Goal: Transaction & Acquisition: Purchase product/service

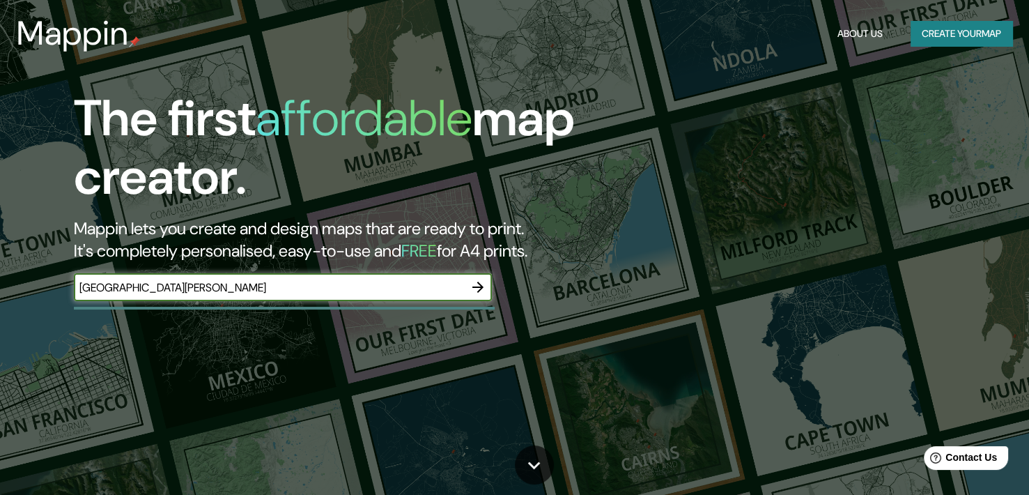
type input "museo de bellas artes santiago chile"
click at [481, 290] on icon "button" at bounding box center [478, 287] width 17 height 17
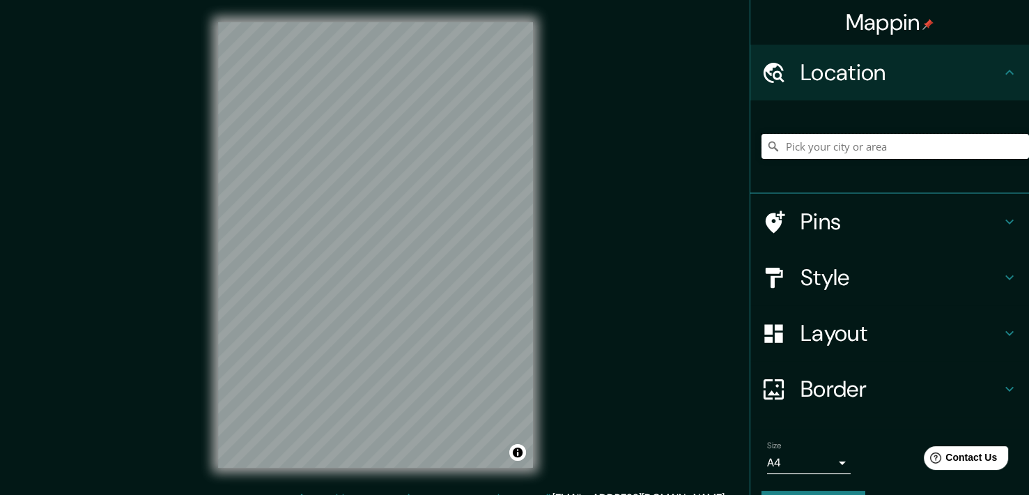
click at [823, 149] on input "Pick your city or area" at bounding box center [895, 146] width 268 height 25
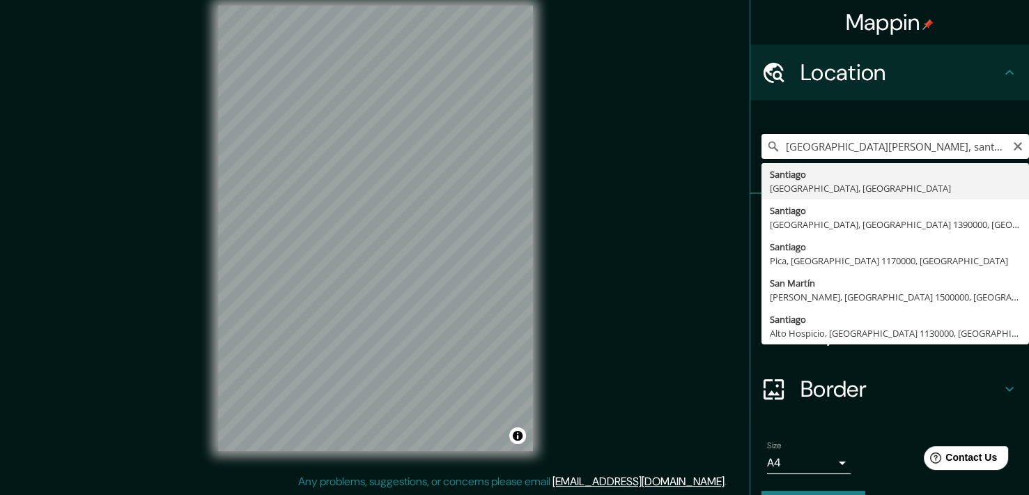
drag, startPoint x: 981, startPoint y: 152, endPoint x: 755, endPoint y: 162, distance: 226.0
type input "Santiago, Región Metropolitana de Santiago, Chile"
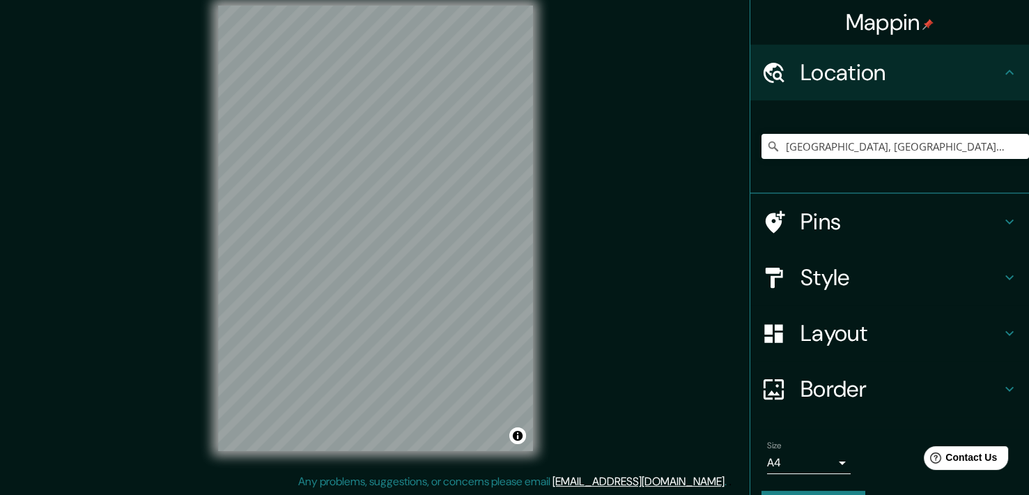
click at [630, 166] on div "Mappin Location Santiago, Región Metropolitana de Santiago, Chile Pins Style La…" at bounding box center [514, 239] width 1029 height 512
click at [844, 149] on input "Santiago, Región Metropolitana de Santiago, Chile" at bounding box center [895, 146] width 268 height 25
click at [1012, 148] on icon "Clear" at bounding box center [1017, 146] width 11 height 11
click at [883, 157] on input "Pick your city or area" at bounding box center [895, 146] width 268 height 25
paste input ". José Miguel de la Barra 650,"
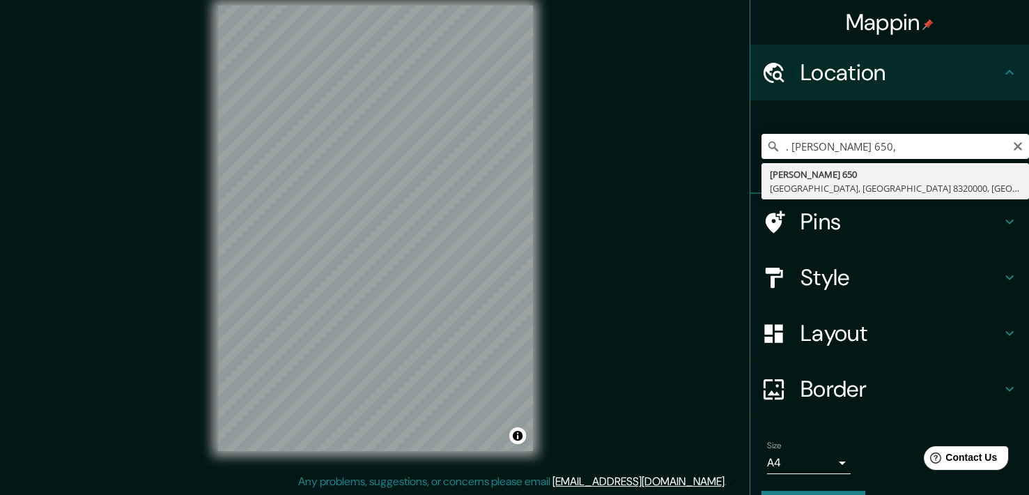
type input "José Miguel De La Barra 650, Santiago, Región Metropolitana de Santiago 8320000…"
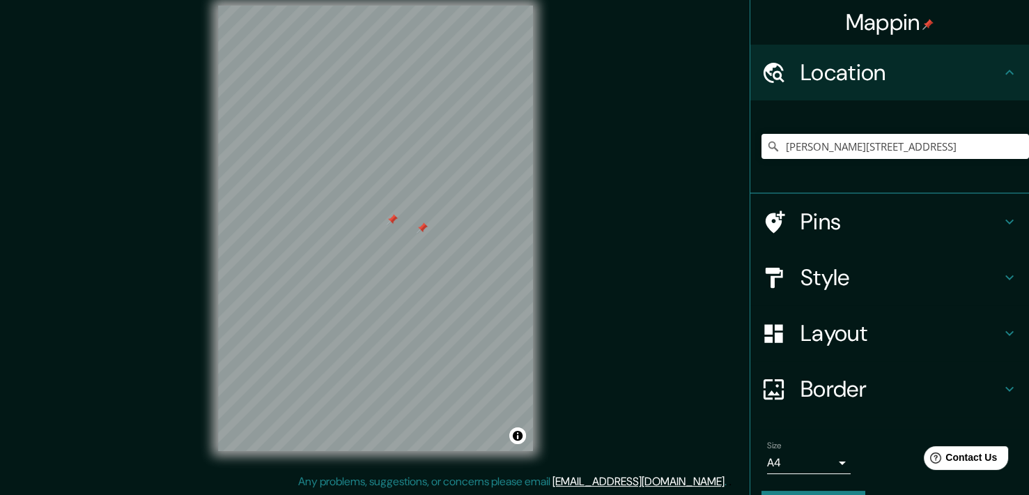
click at [421, 230] on div at bounding box center [422, 227] width 11 height 11
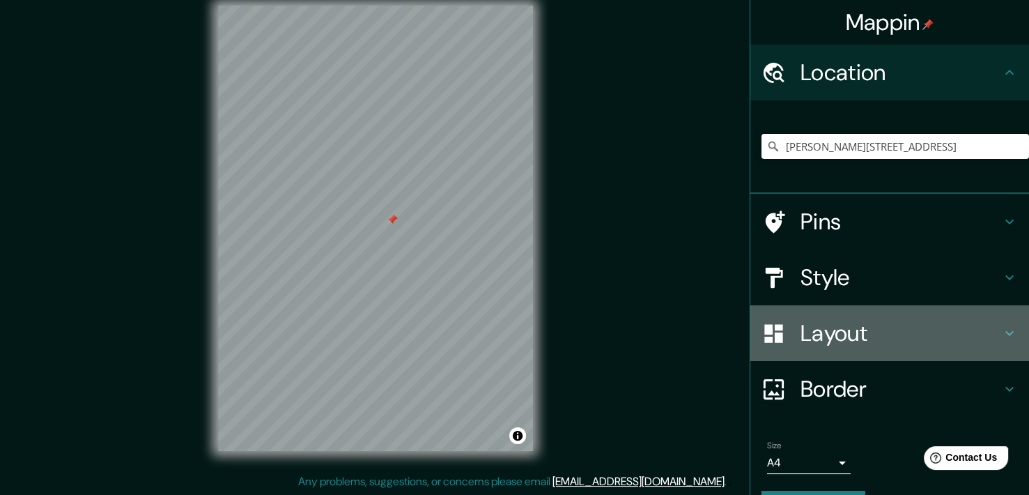
click at [819, 332] on h4 "Layout" at bounding box center [900, 333] width 201 height 28
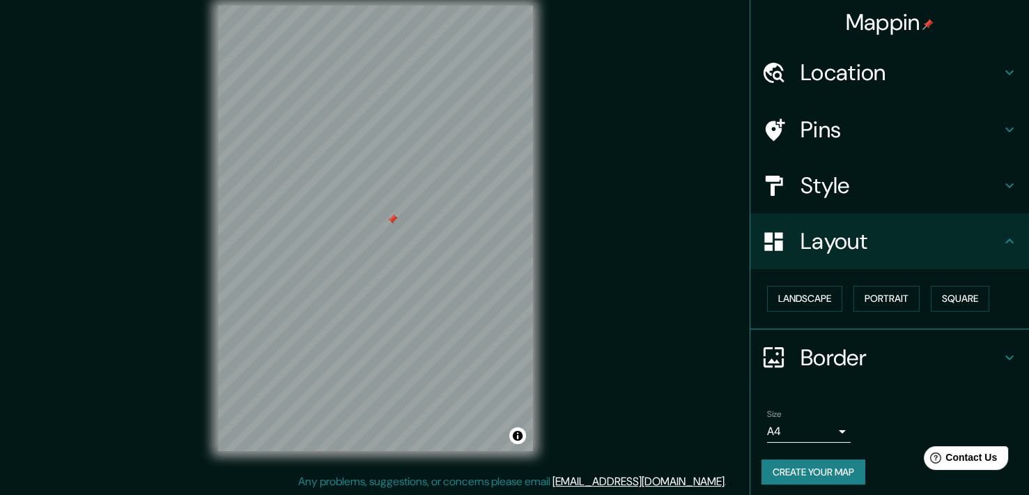
click at [896, 187] on h4 "Style" at bounding box center [900, 185] width 201 height 28
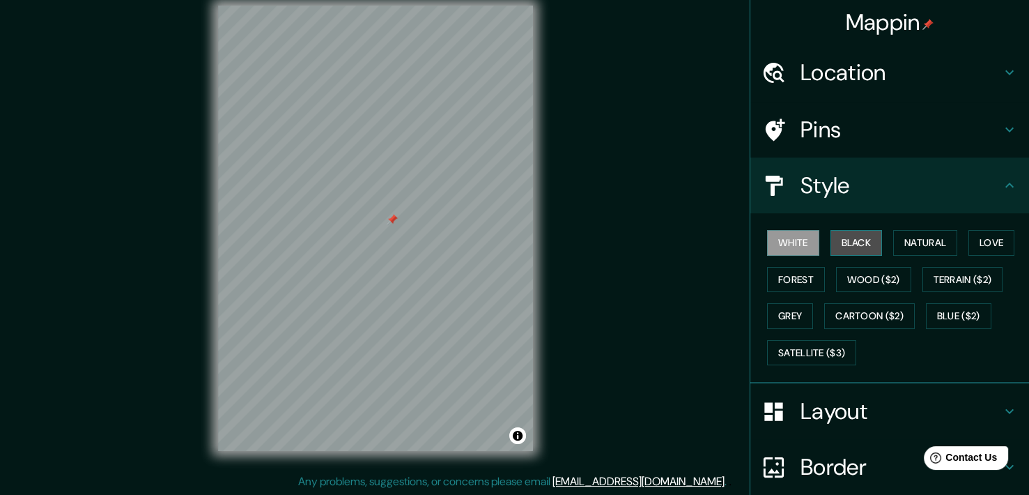
click at [832, 241] on button "Black" at bounding box center [856, 243] width 52 height 26
click at [899, 251] on button "Natural" at bounding box center [925, 243] width 64 height 26
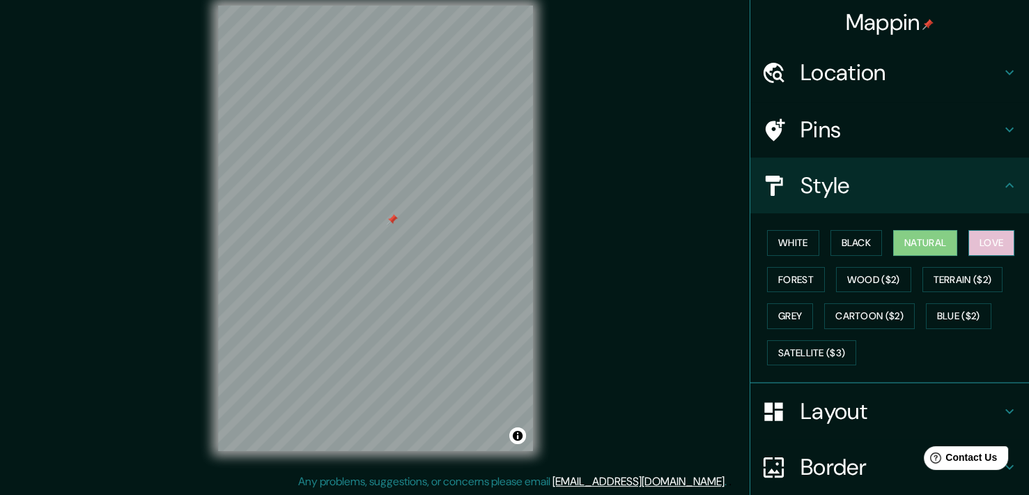
click at [968, 245] on button "Love" at bounding box center [991, 243] width 46 height 26
click at [767, 274] on button "Forest" at bounding box center [796, 280] width 58 height 26
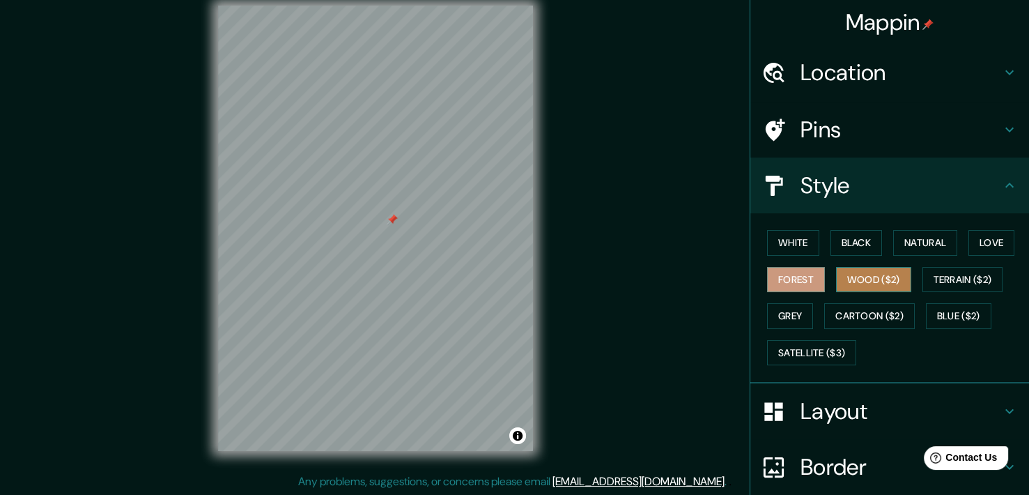
click at [866, 284] on button "Wood ($2)" at bounding box center [873, 280] width 75 height 26
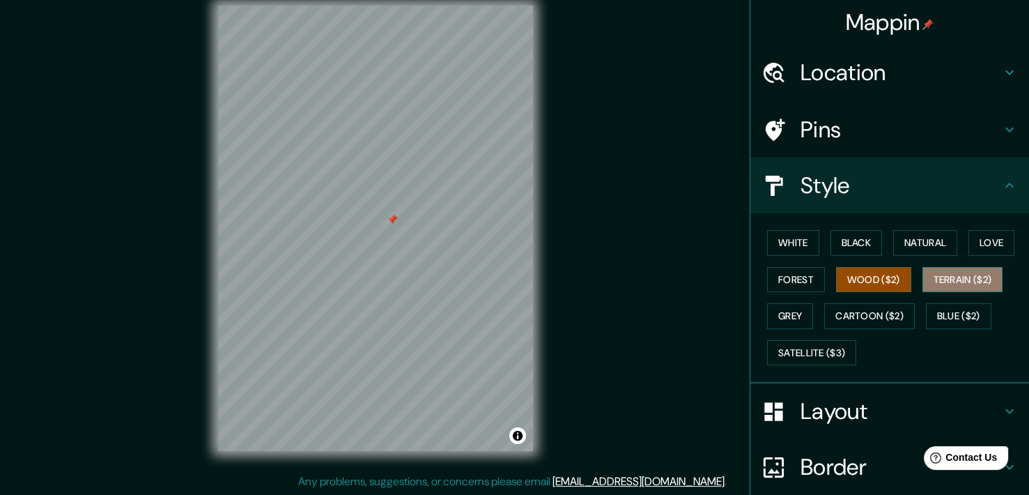
click at [926, 279] on button "Terrain ($2)" at bounding box center [962, 280] width 81 height 26
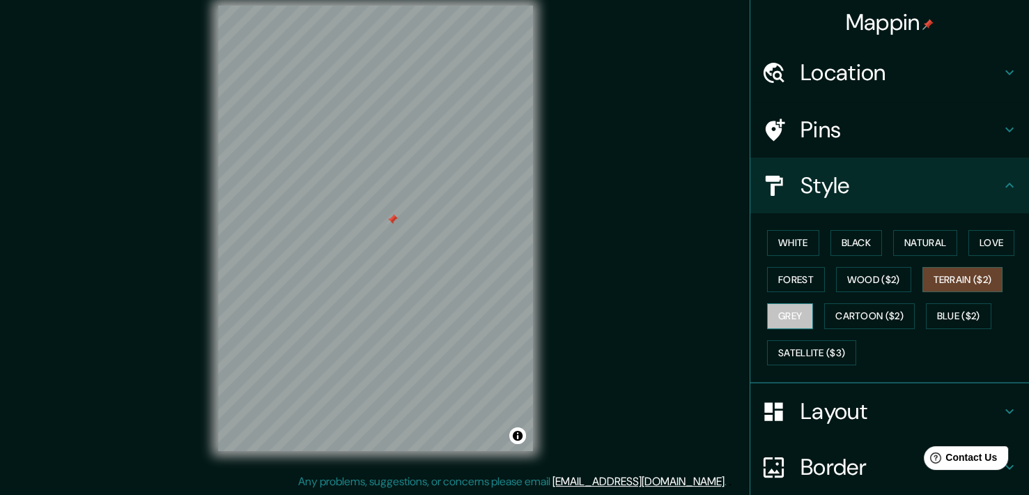
click at [793, 311] on button "Grey" at bounding box center [790, 316] width 46 height 26
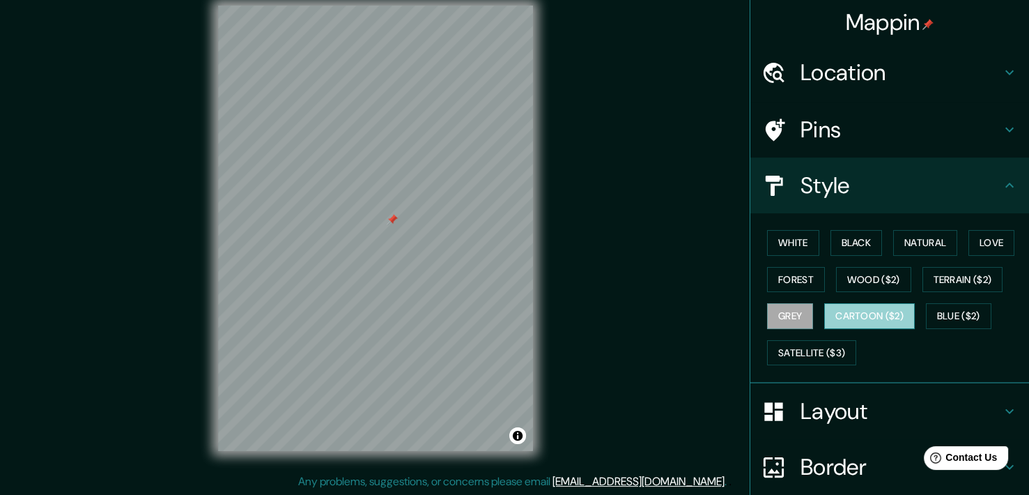
click at [864, 320] on button "Cartoon ($2)" at bounding box center [869, 316] width 91 height 26
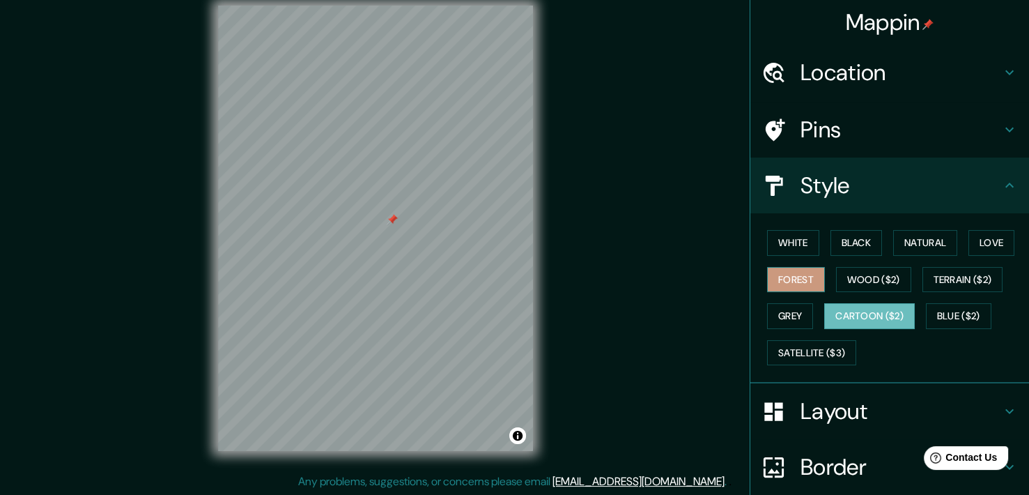
click at [791, 280] on button "Forest" at bounding box center [796, 280] width 58 height 26
click at [887, 410] on h4 "Layout" at bounding box center [900, 411] width 201 height 28
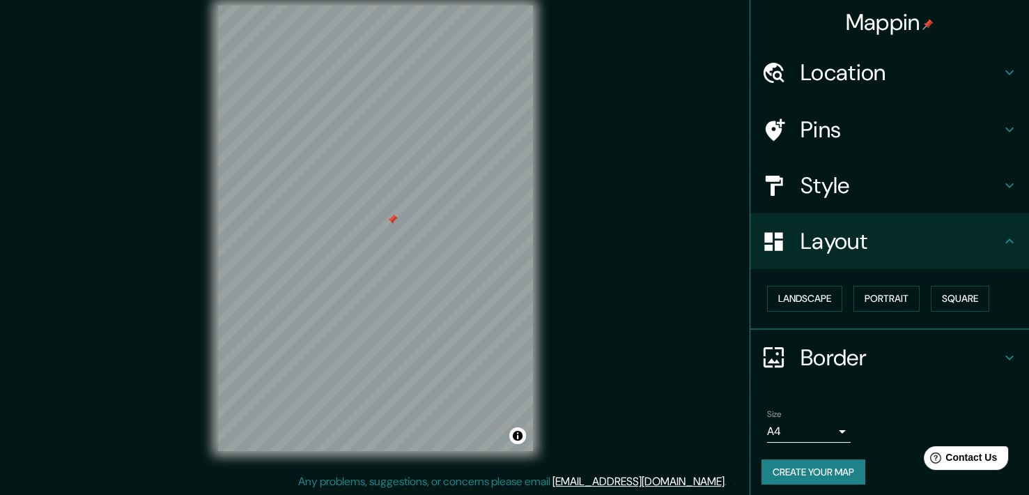
scroll to position [6, 0]
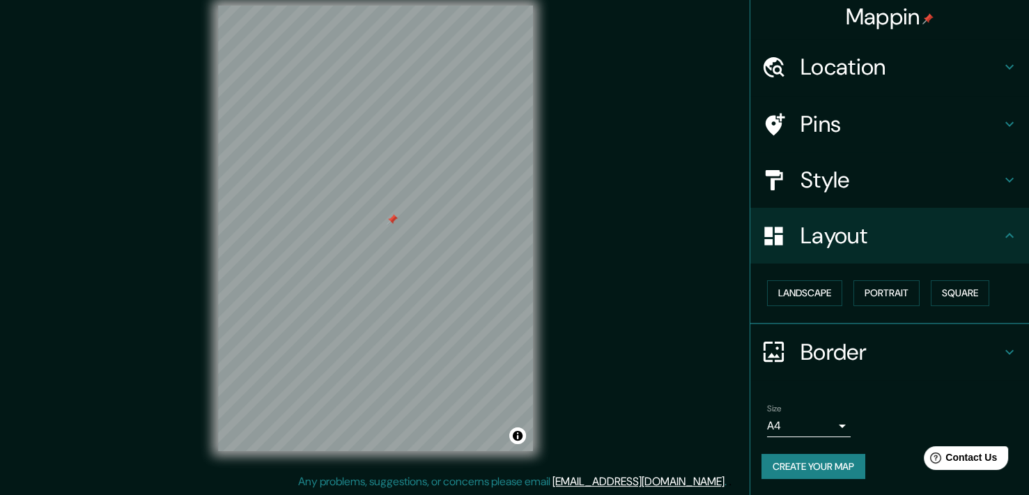
click at [817, 415] on body "Mappin Location José Miguel De La Barra 650, Santiago, Región Metropolitana de …" at bounding box center [514, 230] width 1029 height 495
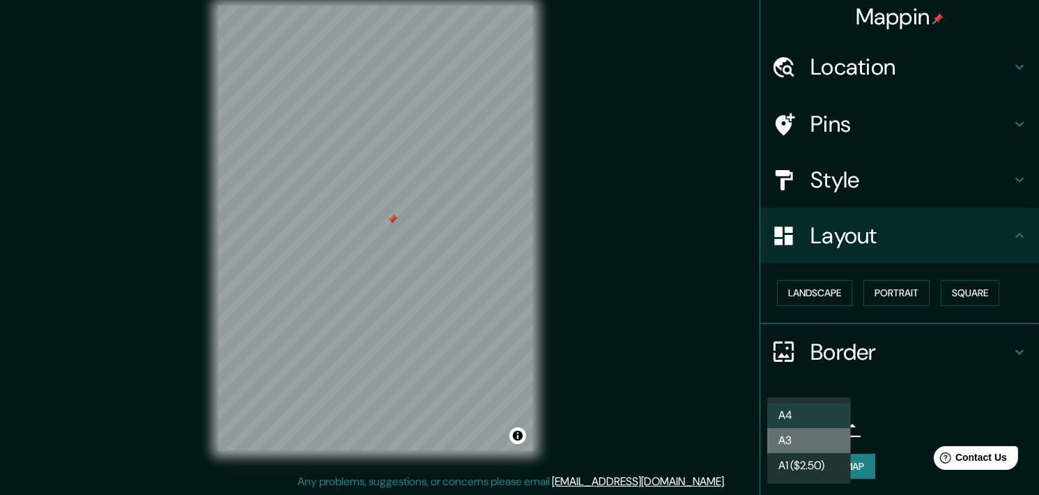
click at [817, 433] on li "A3" at bounding box center [809, 440] width 84 height 25
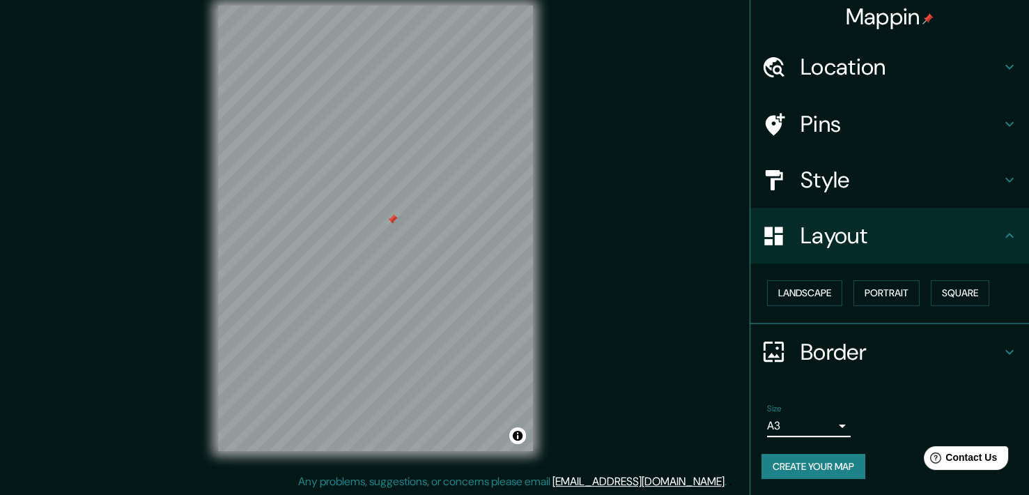
click at [819, 424] on body "Mappin Location José Miguel De La Barra 650, Santiago, Región Metropolitana de …" at bounding box center [514, 230] width 1029 height 495
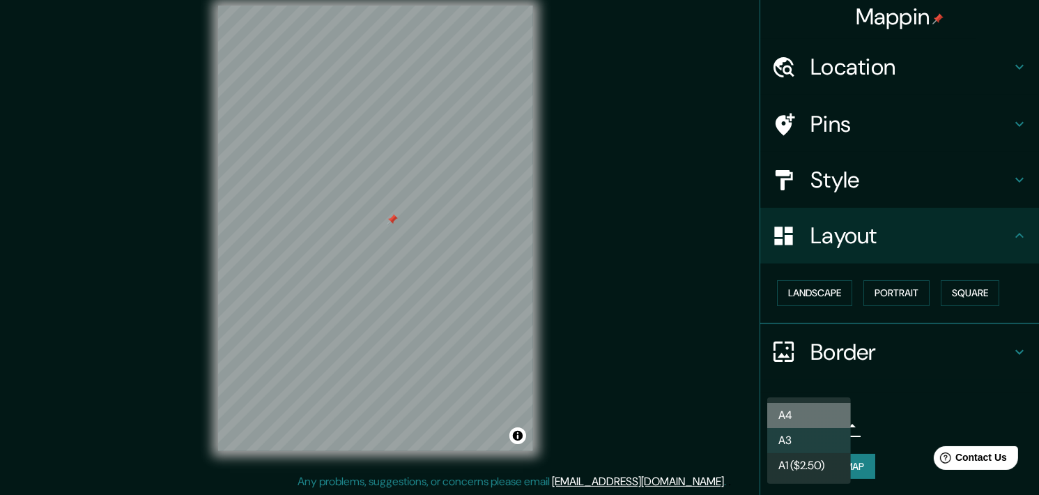
click at [821, 417] on li "A4" at bounding box center [809, 415] width 84 height 25
type input "single"
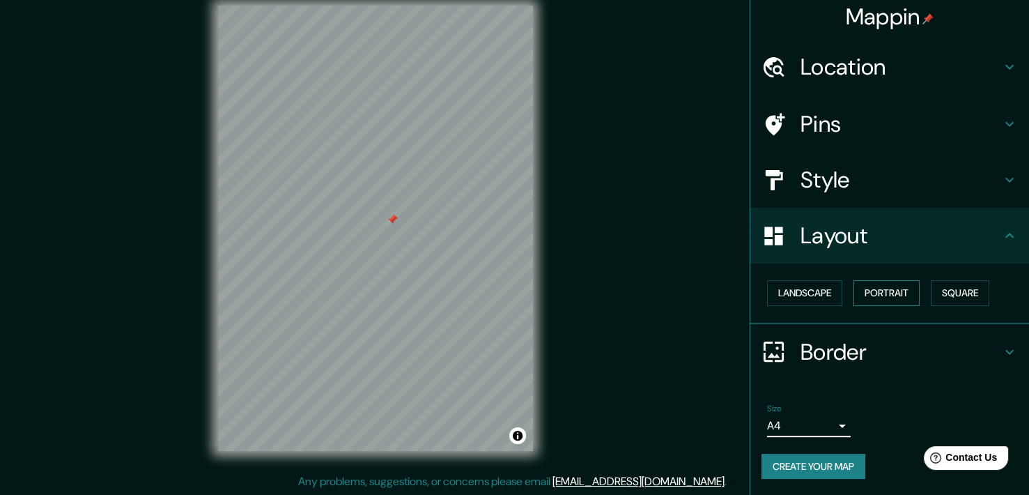
click at [871, 293] on button "Portrait" at bounding box center [886, 293] width 66 height 26
click at [875, 293] on button "Portrait" at bounding box center [886, 293] width 66 height 26
click at [819, 286] on button "Landscape" at bounding box center [804, 293] width 75 height 26
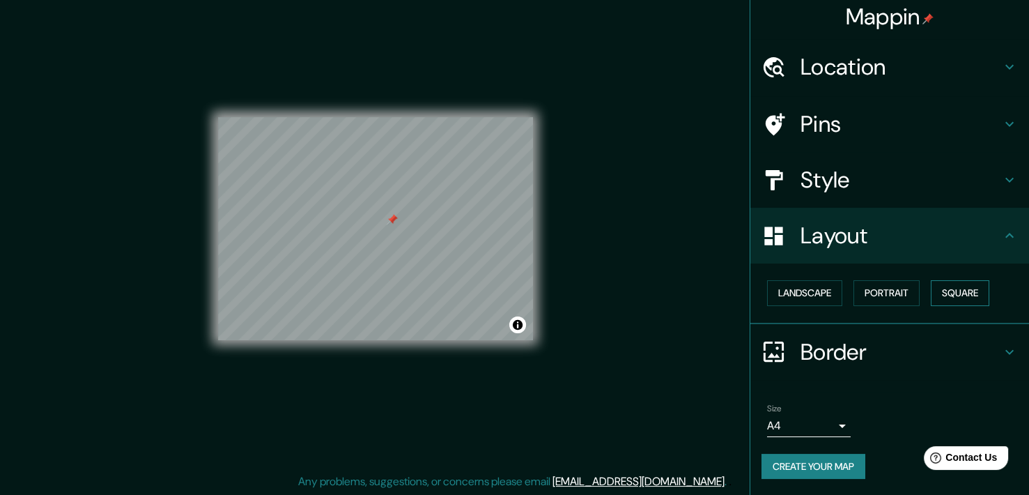
click at [936, 296] on button "Square" at bounding box center [960, 293] width 59 height 26
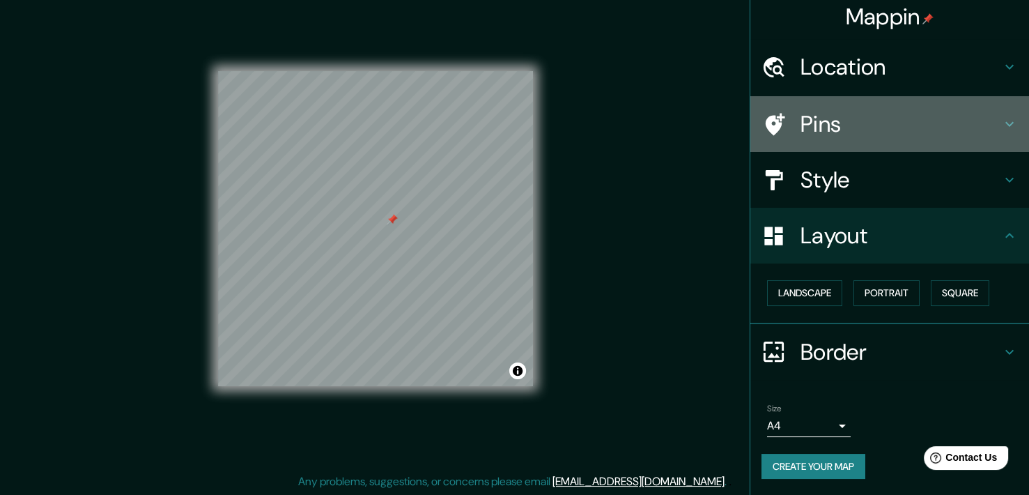
click at [846, 121] on h4 "Pins" at bounding box center [900, 124] width 201 height 28
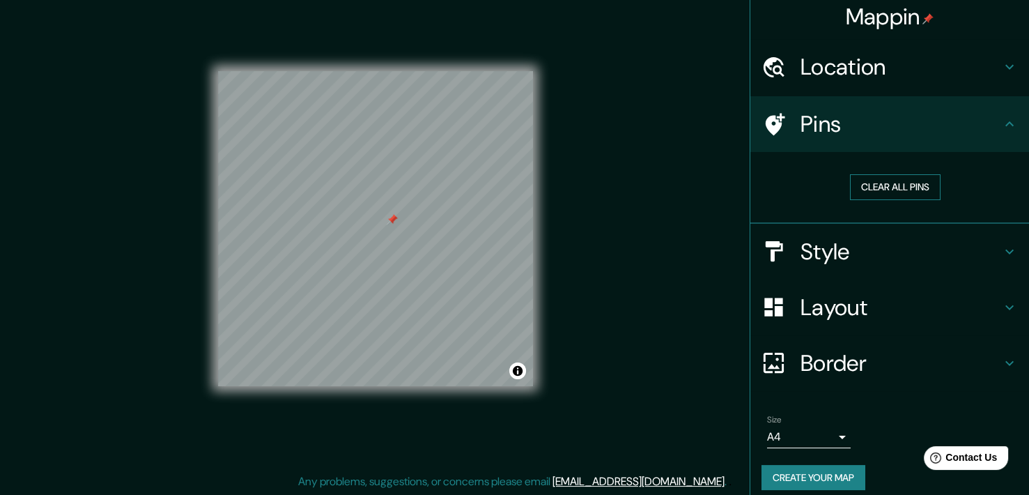
click at [862, 178] on button "Clear all pins" at bounding box center [895, 187] width 91 height 26
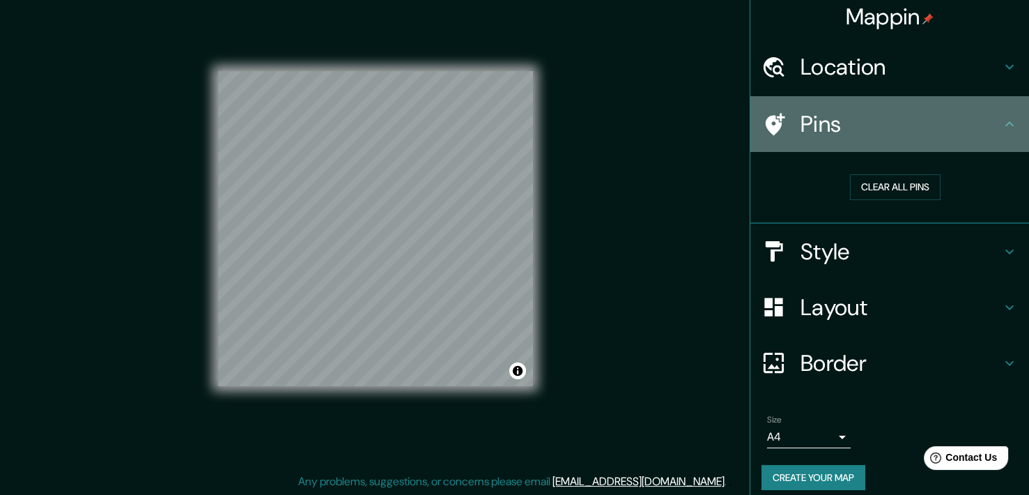
click at [825, 136] on h4 "Pins" at bounding box center [900, 124] width 201 height 28
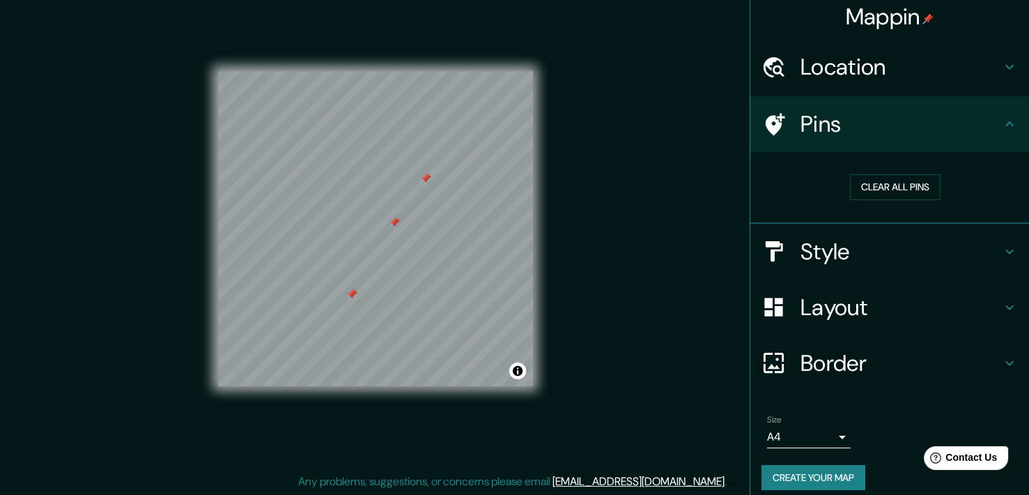
scroll to position [17, 0]
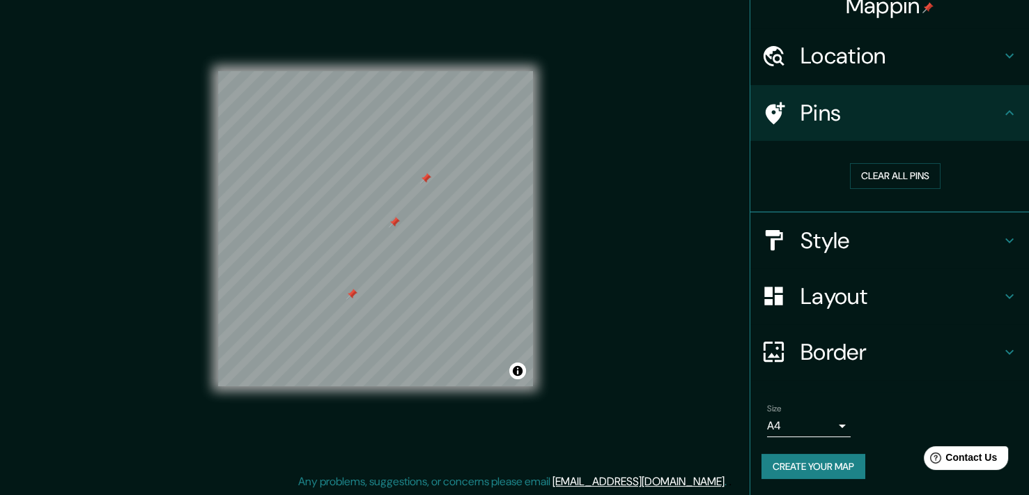
click at [827, 467] on button "Create your map" at bounding box center [813, 467] width 104 height 26
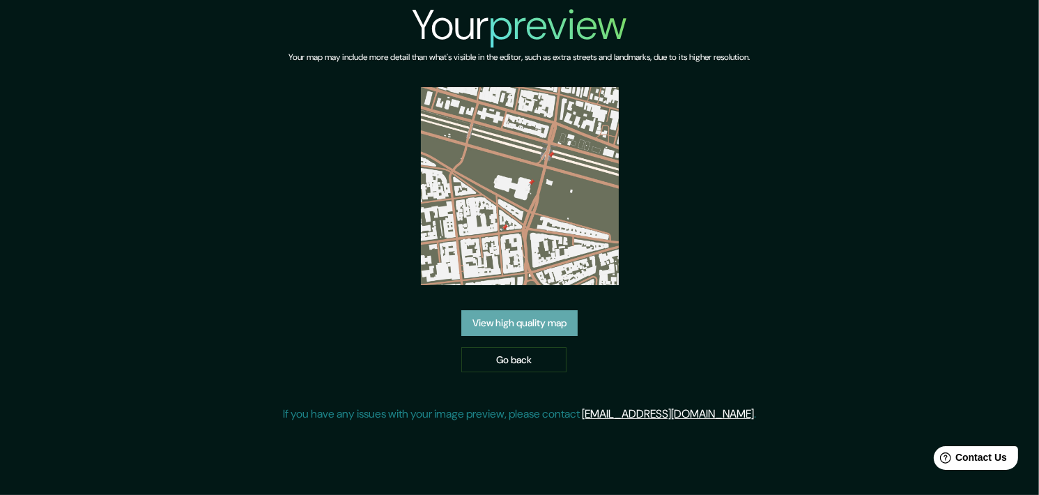
click at [544, 324] on link "View high quality map" at bounding box center [519, 323] width 116 height 26
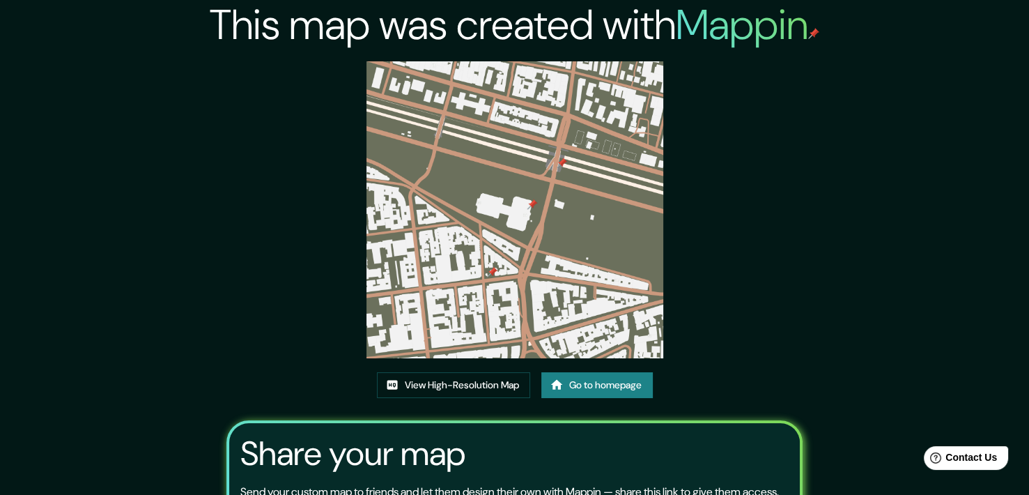
scroll to position [134, 0]
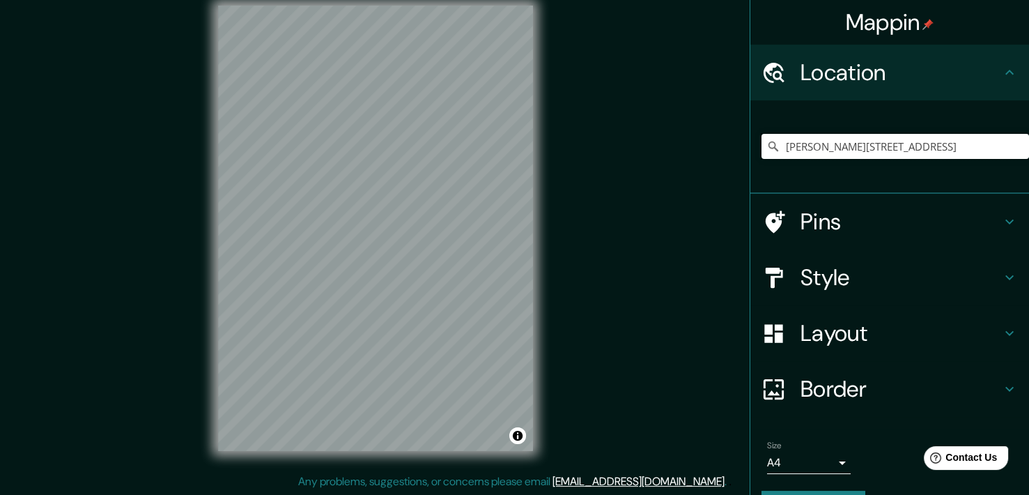
click at [777, 149] on input "[PERSON_NAME][STREET_ADDRESS]" at bounding box center [895, 146] width 268 height 25
click at [777, 149] on input "José Miguel De La Barra 650, Santiago, Región Metropolitana de Santiago 8320000…" at bounding box center [895, 146] width 268 height 25
paste input "Plaza de la Cultura sin número ex estación de trenes Metro Cal y Canto, 8320000…"
click at [1002, 146] on div "Santiago, Región Metropolitana de Santiago, 8320000, Chile Santiago Región Metr…" at bounding box center [895, 146] width 268 height 25
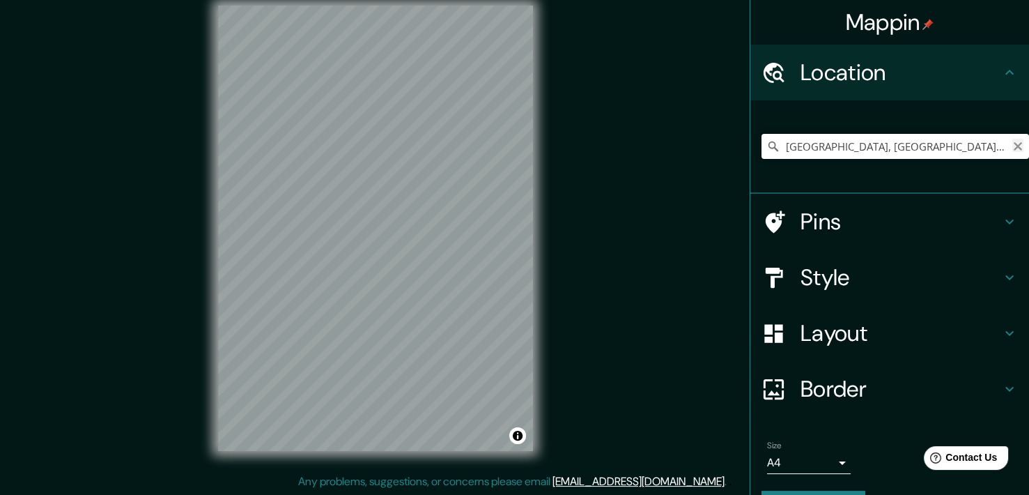
type input "Santiago, Región Metropolitana de Santiago, 8320000, Chile"
click at [1012, 146] on icon "Clear" at bounding box center [1017, 146] width 11 height 11
paste input "Plaza de la Cultura sin número ex estación de trenes Metro Cal y Canto, 8320000…"
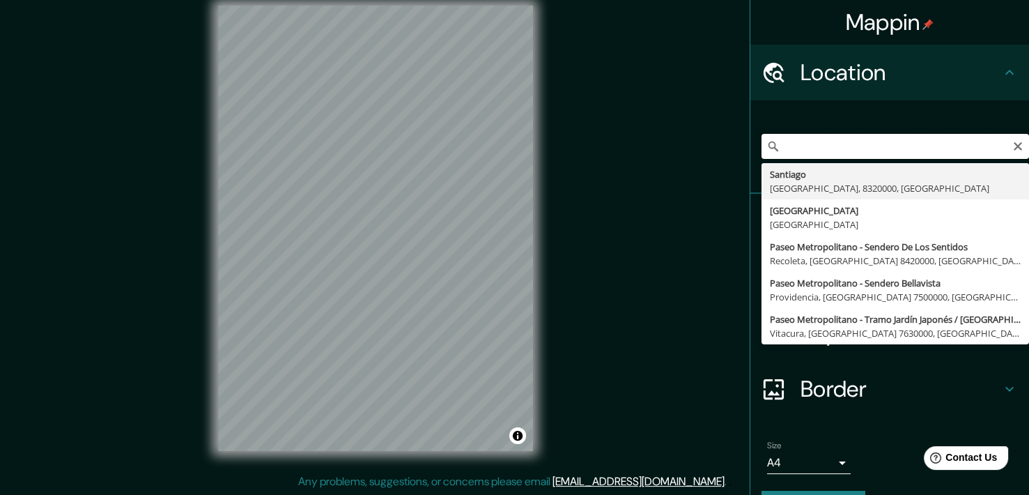
drag, startPoint x: 993, startPoint y: 146, endPoint x: 839, endPoint y: 146, distance: 153.3
click at [839, 146] on input "Plaza de la Cultura sin número ex estación de trenes Metro Cal y Canto, 8320000…" at bounding box center [895, 146] width 268 height 25
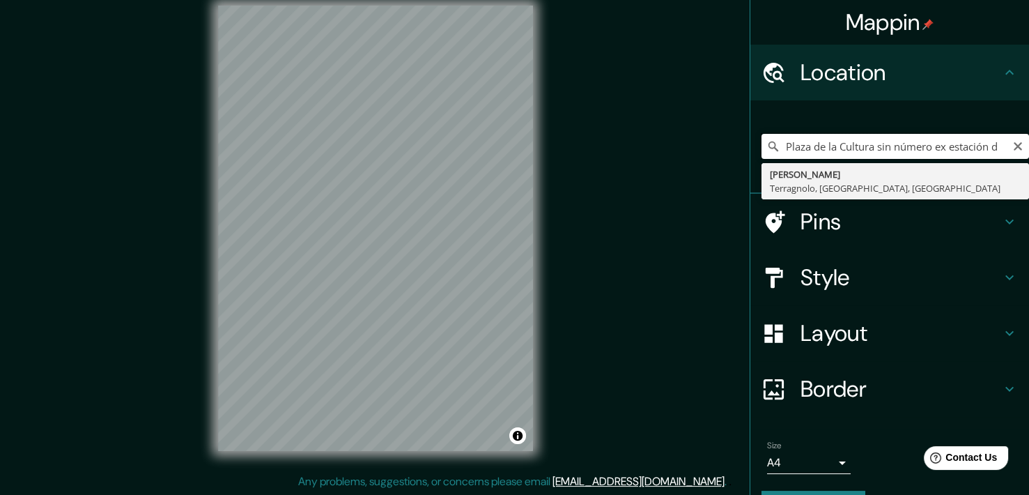
scroll to position [0, 0]
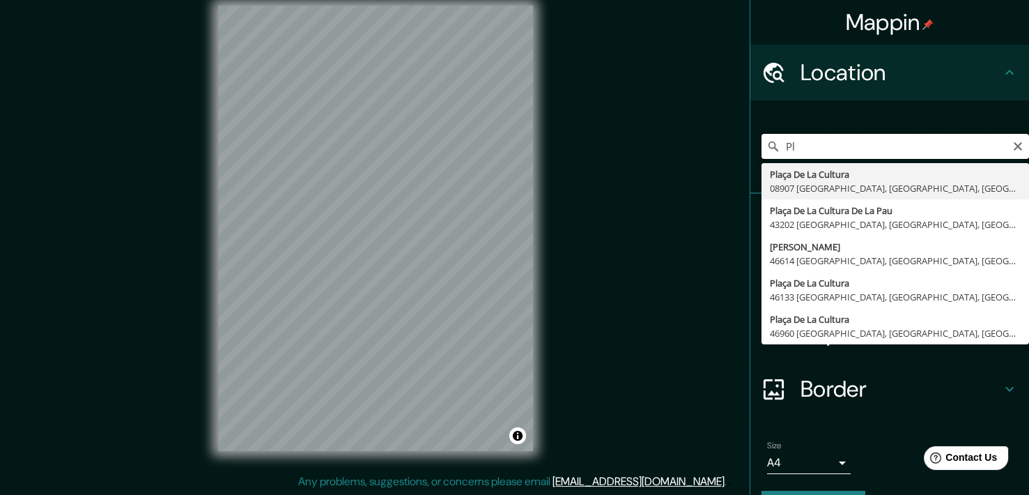
type input "P"
type input "Estación mapocho, santiago"
click at [476, 176] on div "Mappin Location Estación mapocho, santiago Pasaje Estación Renca, Región Metrop…" at bounding box center [514, 239] width 1029 height 512
paste input "Centro Cultural Estación Mapocho"
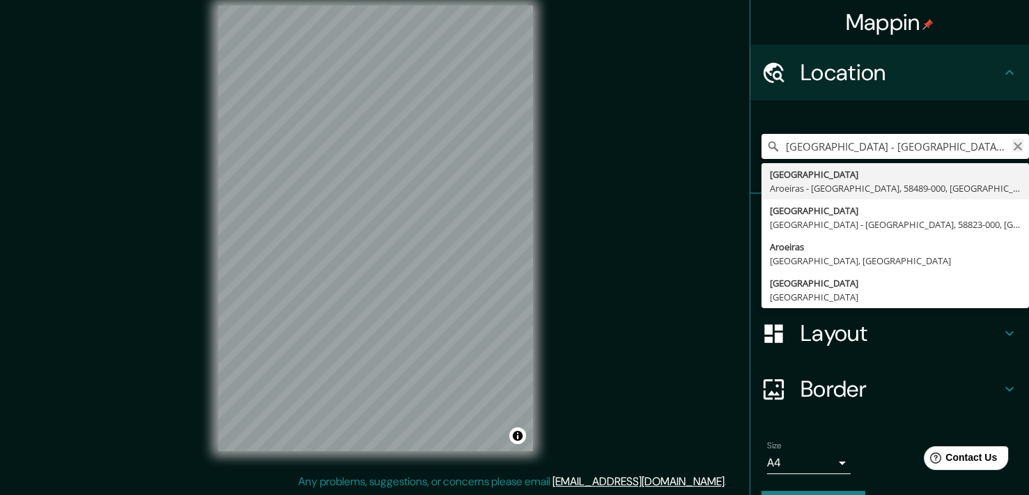
type input "Rua Centro Cultural, Aroeiras - Paraíba, 58489-000, Brasil"
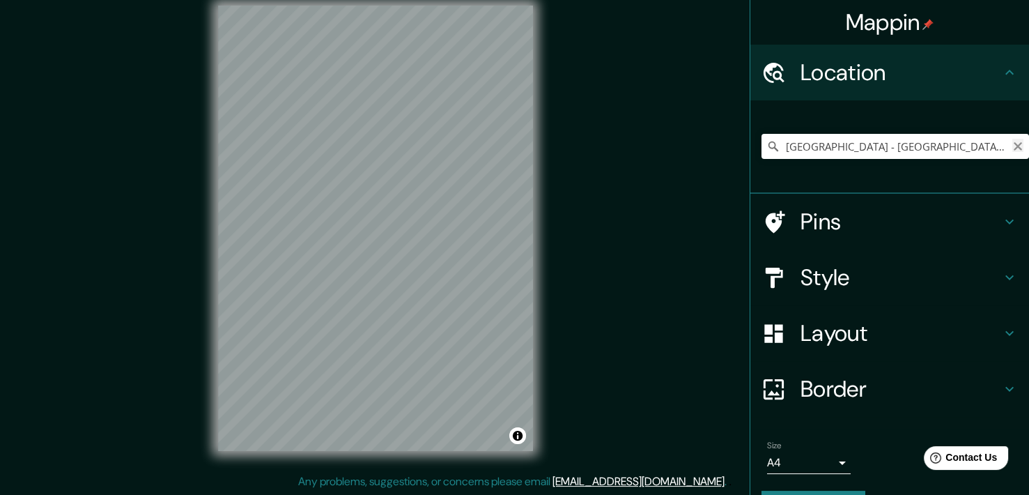
click at [1014, 147] on icon "Clear" at bounding box center [1018, 146] width 8 height 8
paste input "Centro Cultural Estación Mapocho"
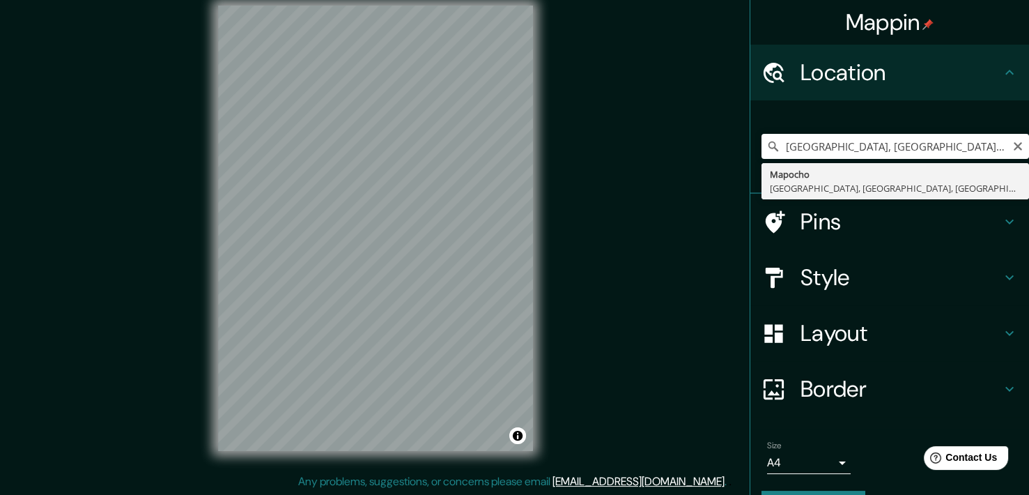
type input "Mapocho, Santiago, Región Metropolitana de Santiago, Chile"
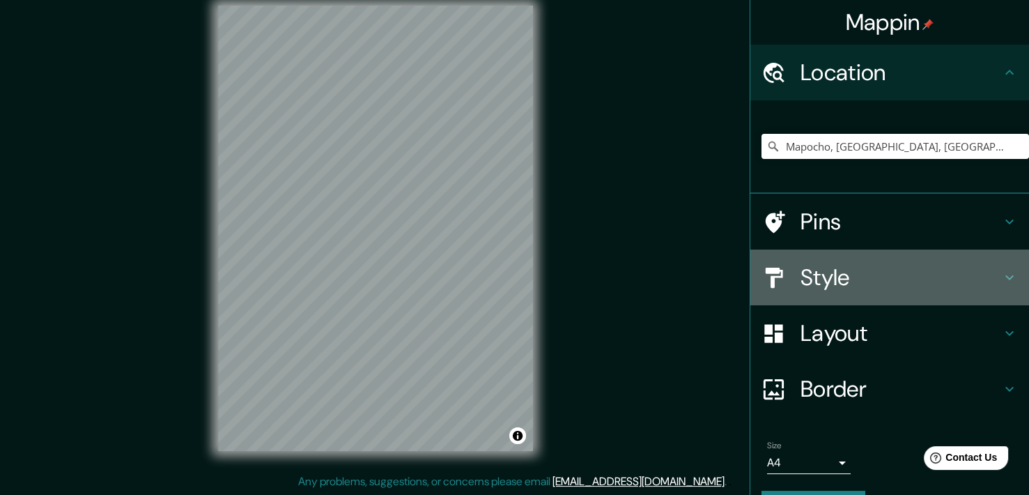
click at [830, 254] on div "Style" at bounding box center [889, 277] width 279 height 56
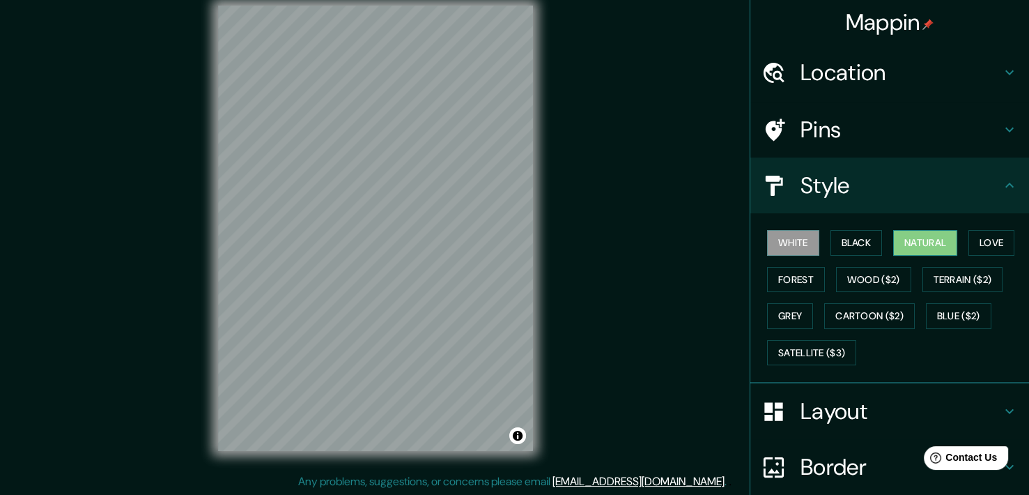
click at [927, 243] on button "Natural" at bounding box center [925, 243] width 64 height 26
click at [968, 241] on button "Love" at bounding box center [991, 243] width 46 height 26
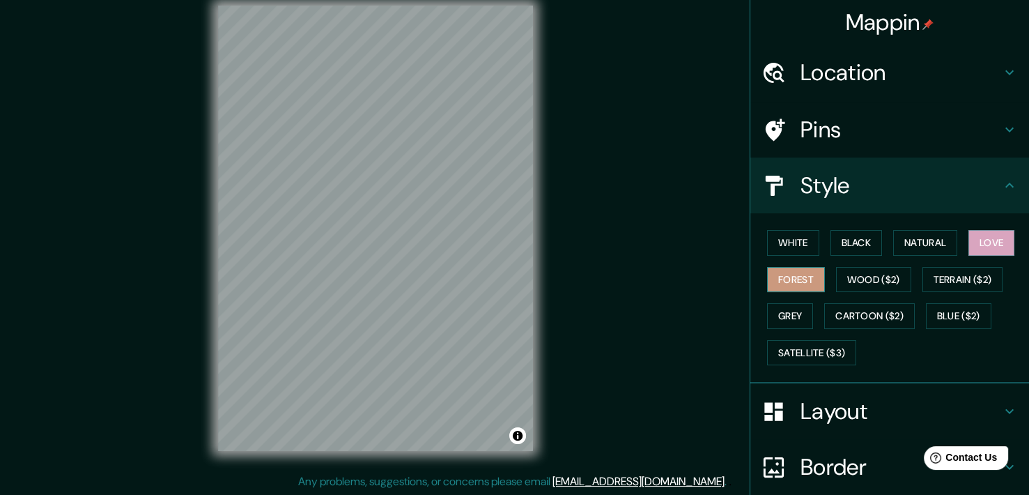
click at [797, 280] on button "Forest" at bounding box center [796, 280] width 58 height 26
click at [847, 82] on h4 "Location" at bounding box center [900, 73] width 201 height 28
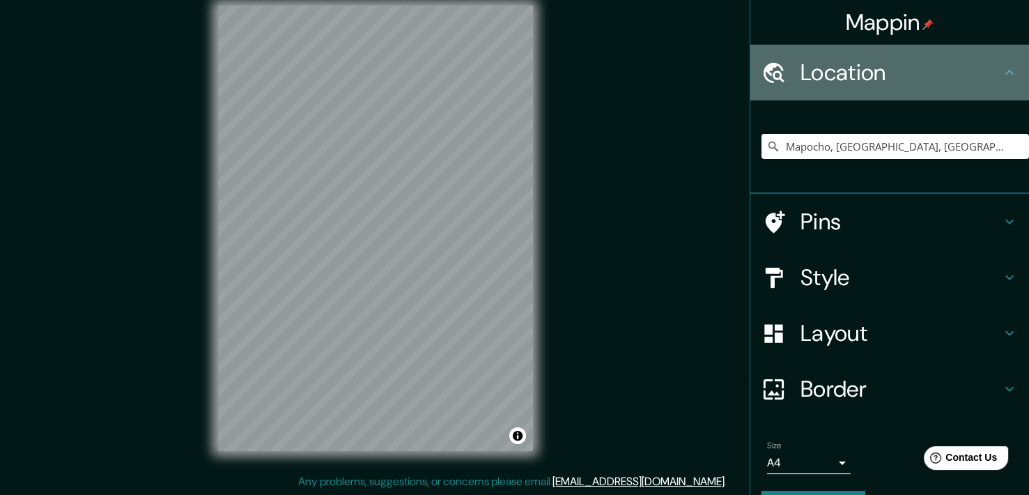
click at [847, 82] on h4 "Location" at bounding box center [900, 73] width 201 height 28
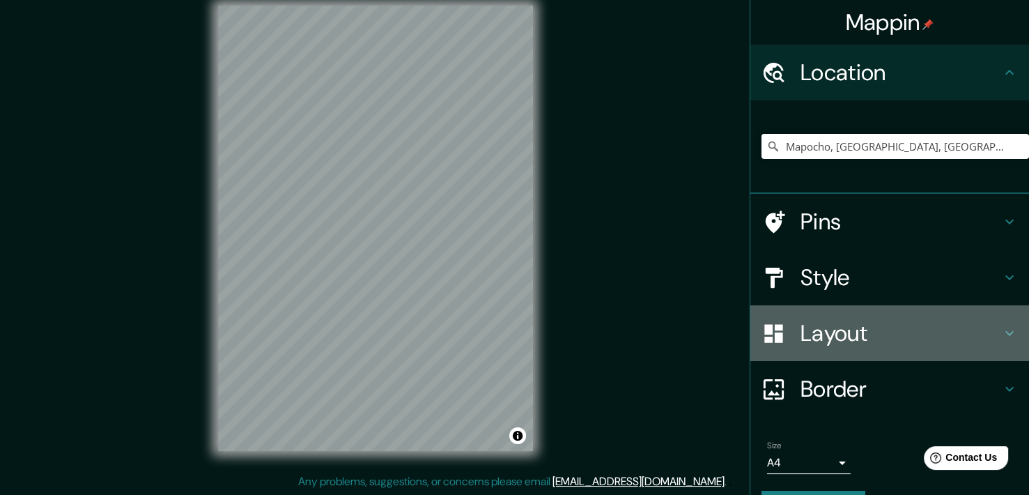
click at [802, 330] on h4 "Layout" at bounding box center [900, 333] width 201 height 28
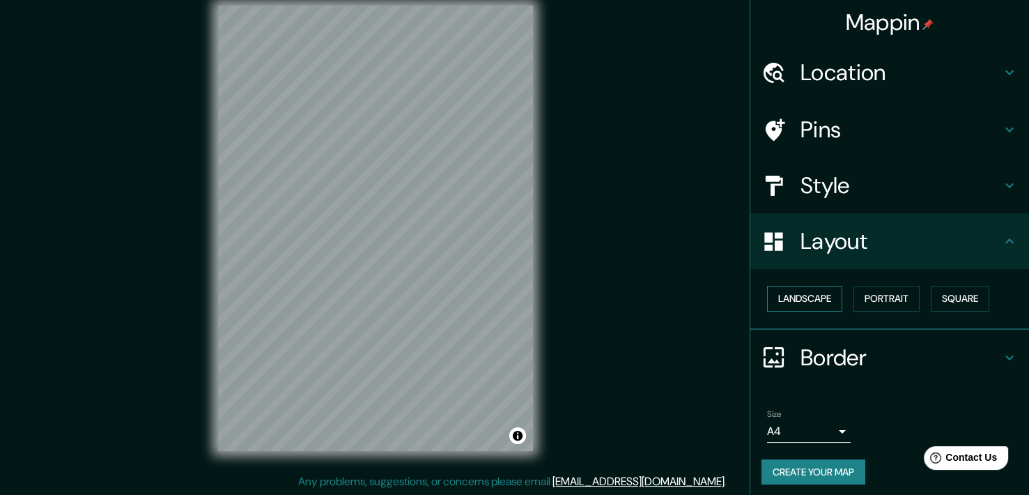
click at [797, 298] on button "Landscape" at bounding box center [804, 299] width 75 height 26
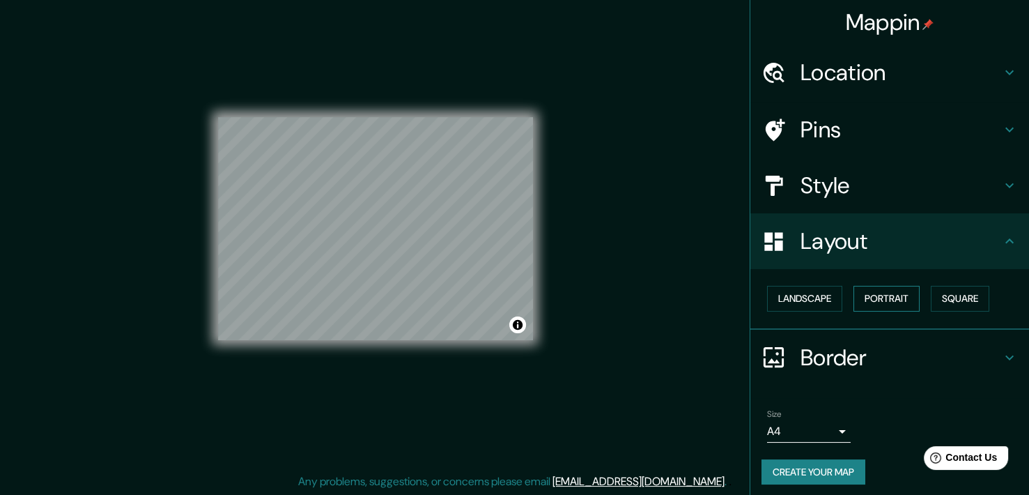
click at [885, 296] on button "Portrait" at bounding box center [886, 299] width 66 height 26
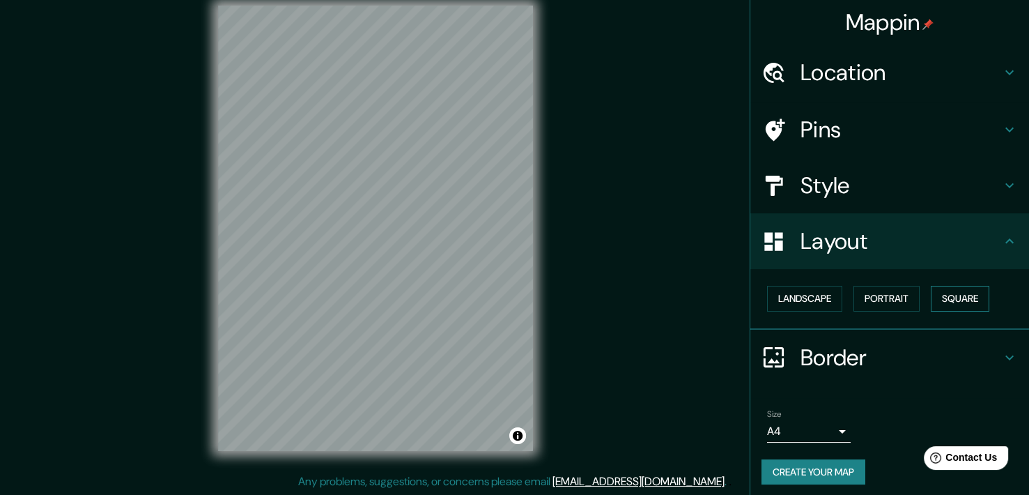
click at [931, 297] on button "Square" at bounding box center [960, 299] width 59 height 26
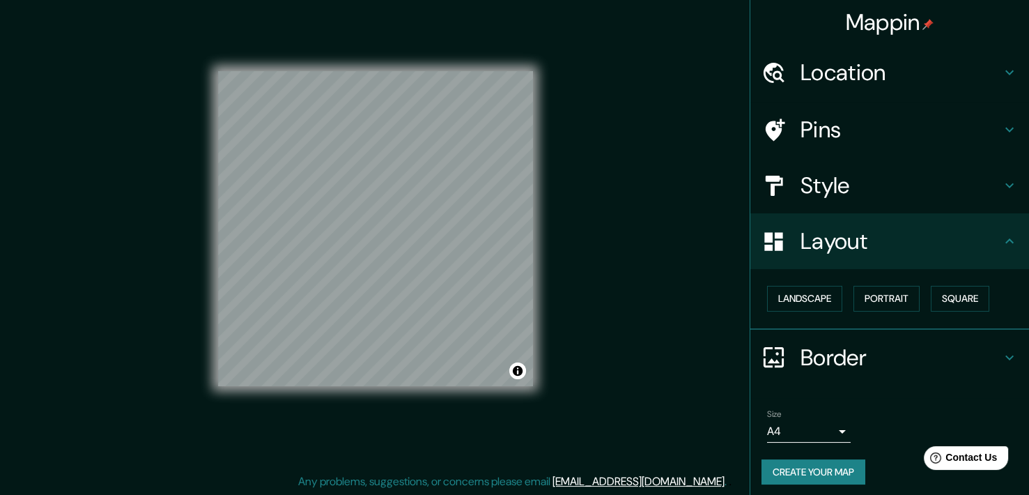
click at [858, 199] on div "Style" at bounding box center [889, 185] width 279 height 56
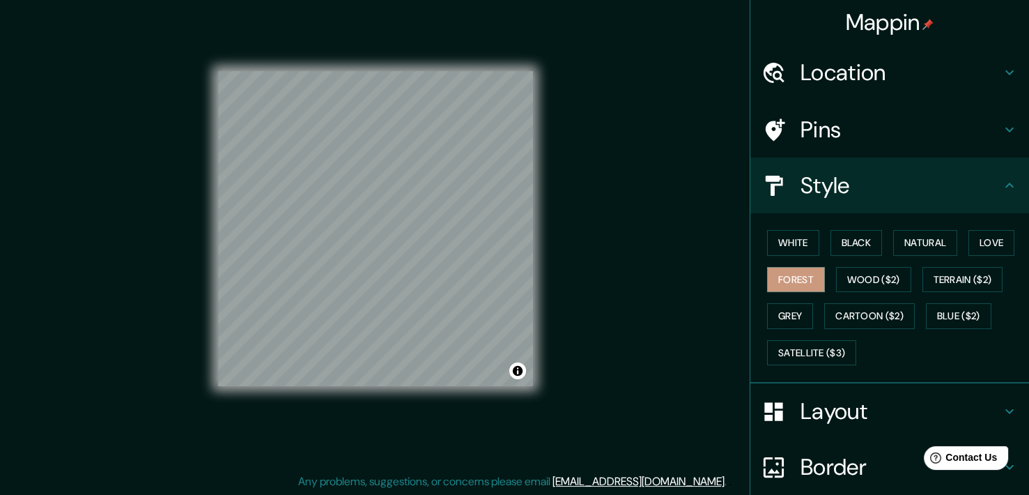
click at [874, 126] on h4 "Pins" at bounding box center [900, 130] width 201 height 28
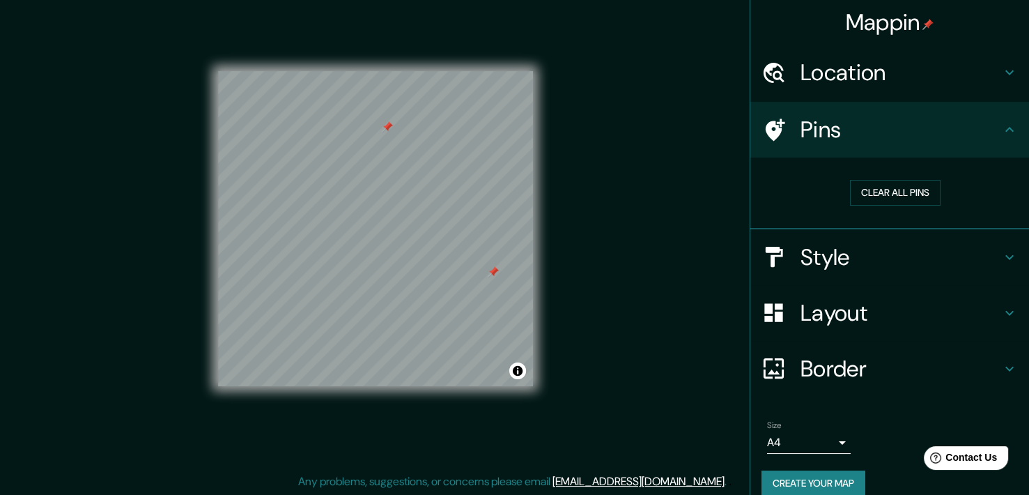
scroll to position [17, 0]
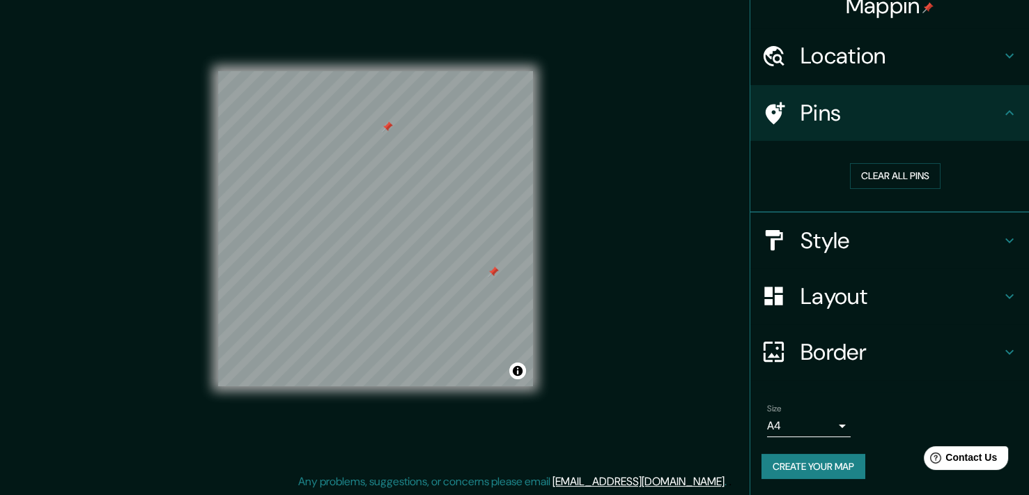
click at [807, 458] on button "Create your map" at bounding box center [813, 467] width 104 height 26
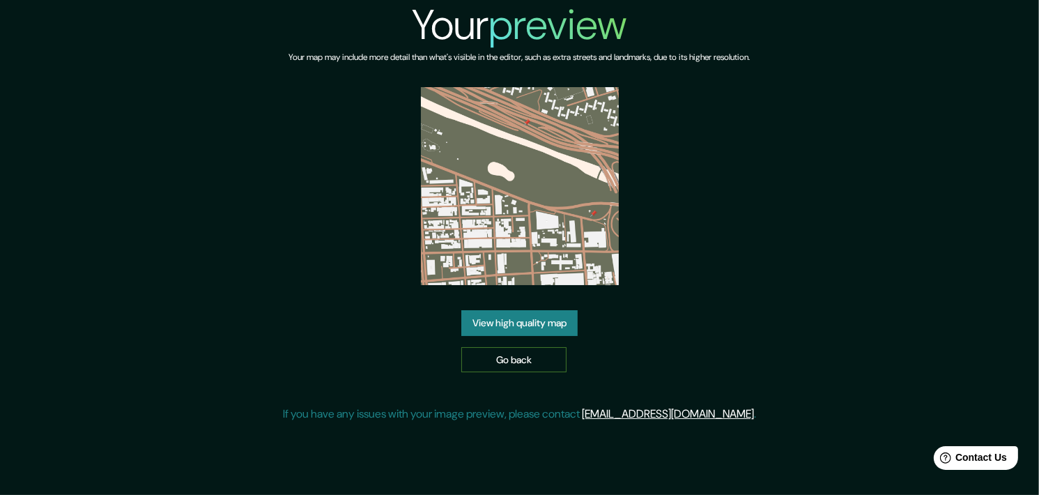
click at [524, 369] on link "Go back" at bounding box center [513, 360] width 105 height 26
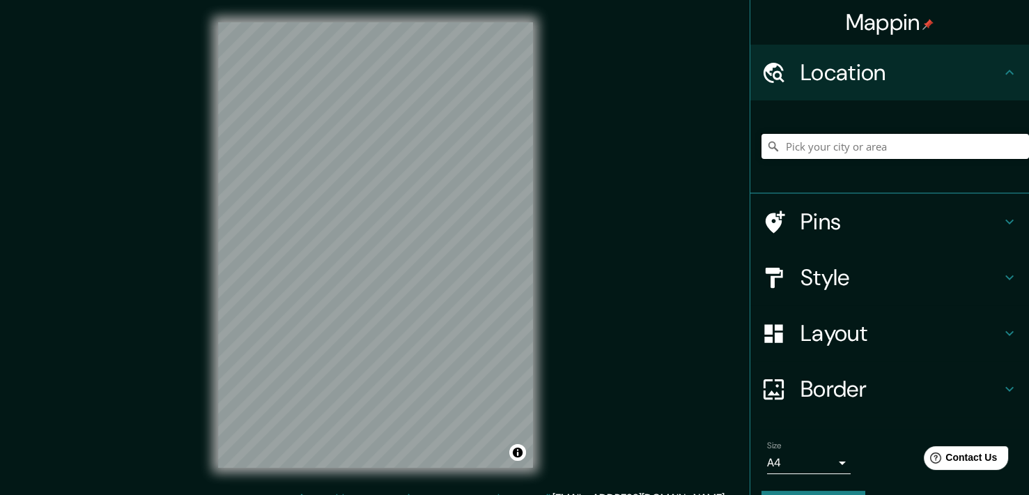
click at [842, 137] on input "Pick your city or area" at bounding box center [895, 146] width 268 height 25
paste input "La Bolsa 77, Santiago, Región Metropolitana"
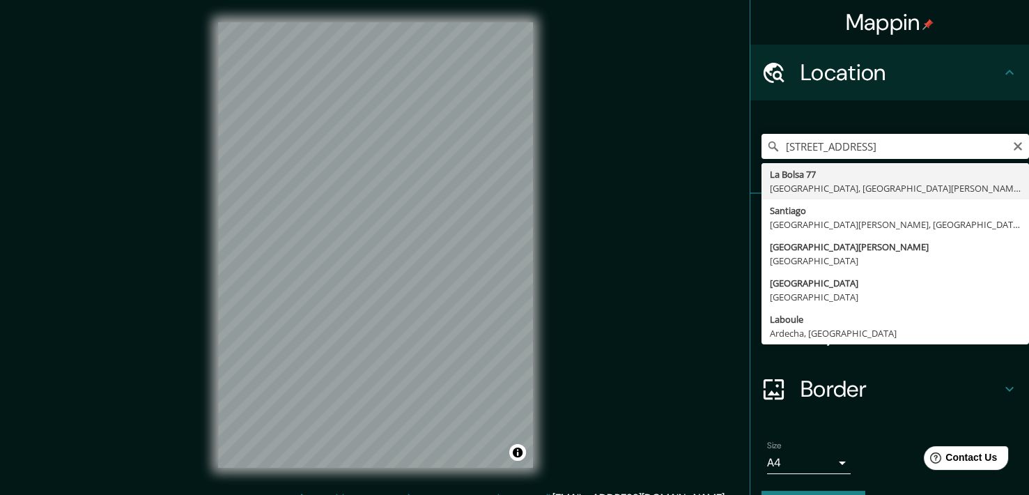
type input "La Bolsa 77, Santiago, Región Metropolitana de Santiago 8320000, Chile"
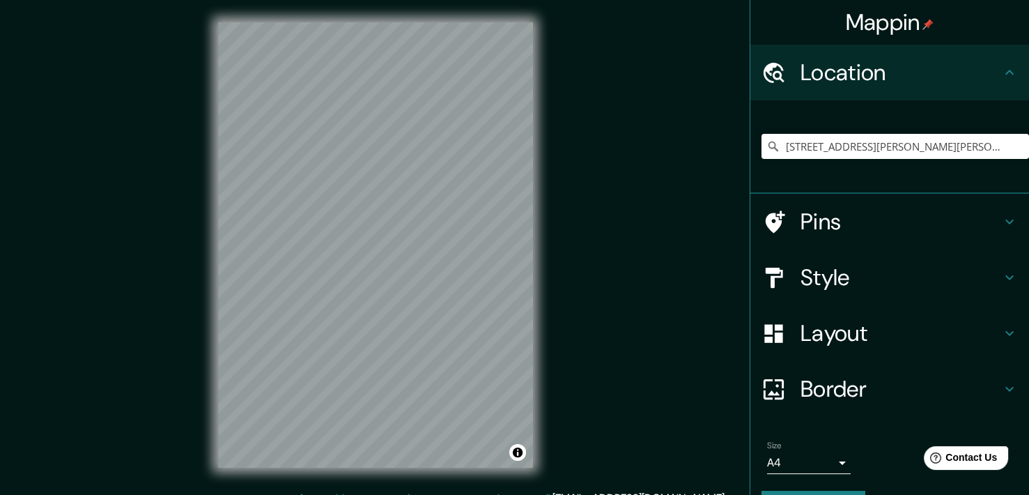
click at [893, 286] on h4 "Style" at bounding box center [900, 277] width 201 height 28
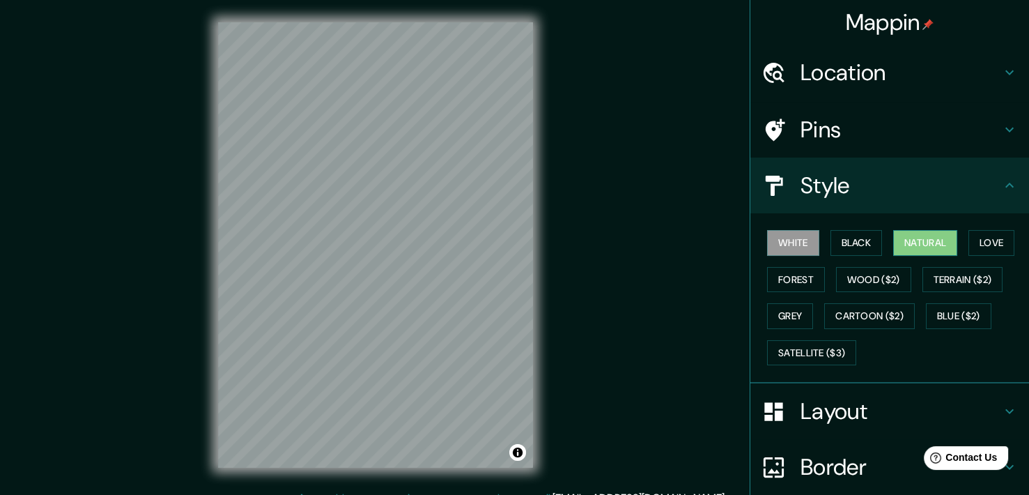
click at [893, 230] on button "Natural" at bounding box center [925, 243] width 64 height 26
click at [795, 277] on button "Forest" at bounding box center [796, 280] width 58 height 26
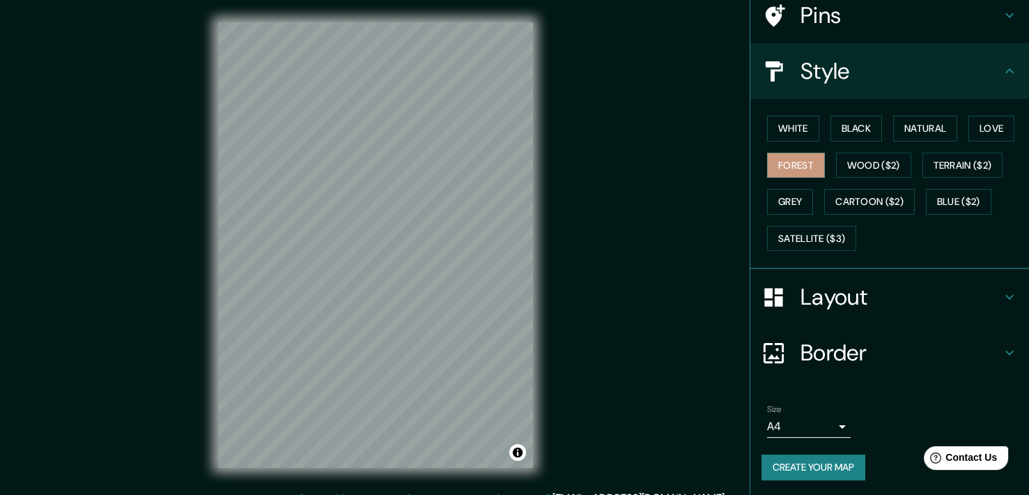
click at [830, 366] on div "Border" at bounding box center [889, 353] width 279 height 56
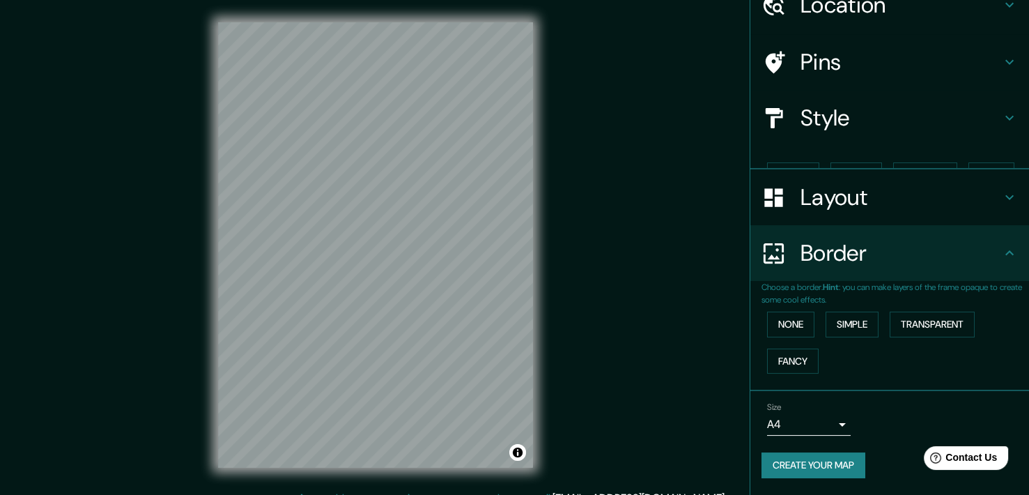
scroll to position [43, 0]
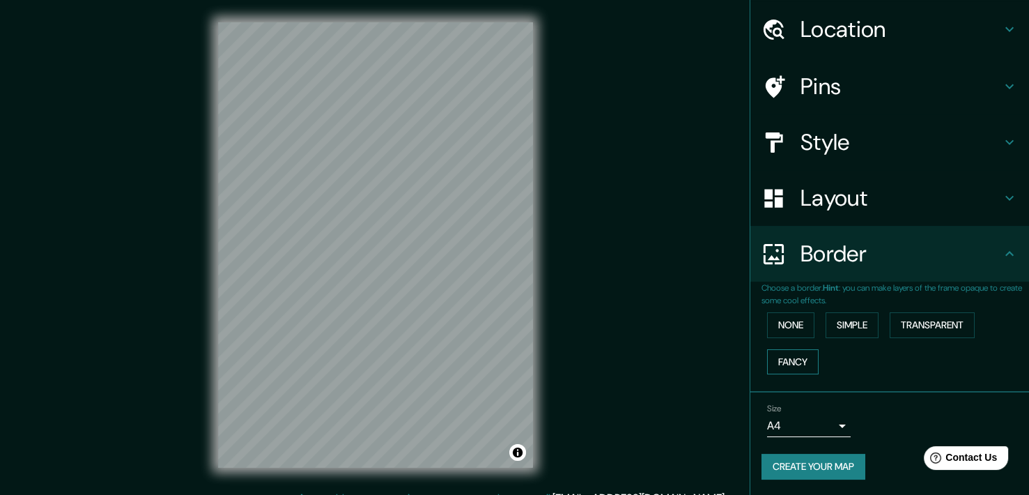
click at [791, 357] on button "Fancy" at bounding box center [793, 362] width 52 height 26
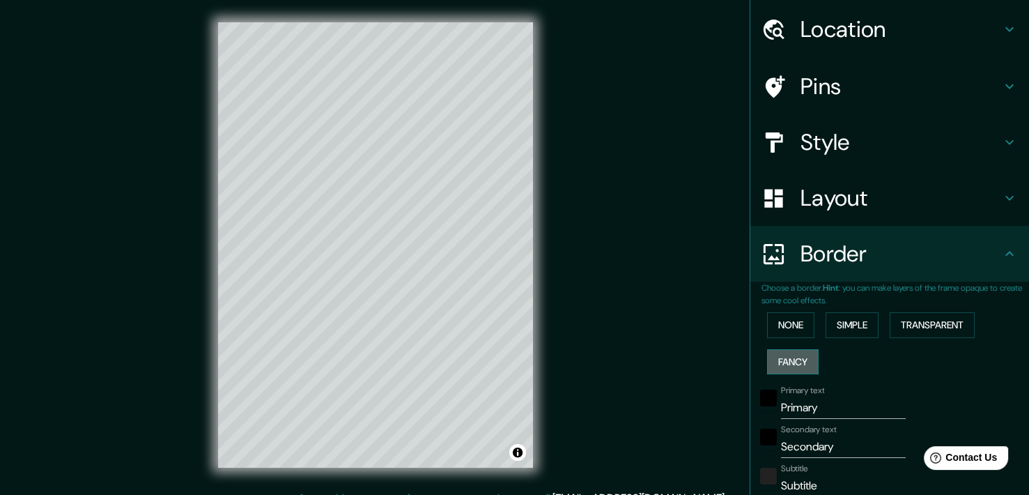
click at [791, 355] on button "Fancy" at bounding box center [793, 362] width 52 height 26
type input "181"
type input "36"
type input "18"
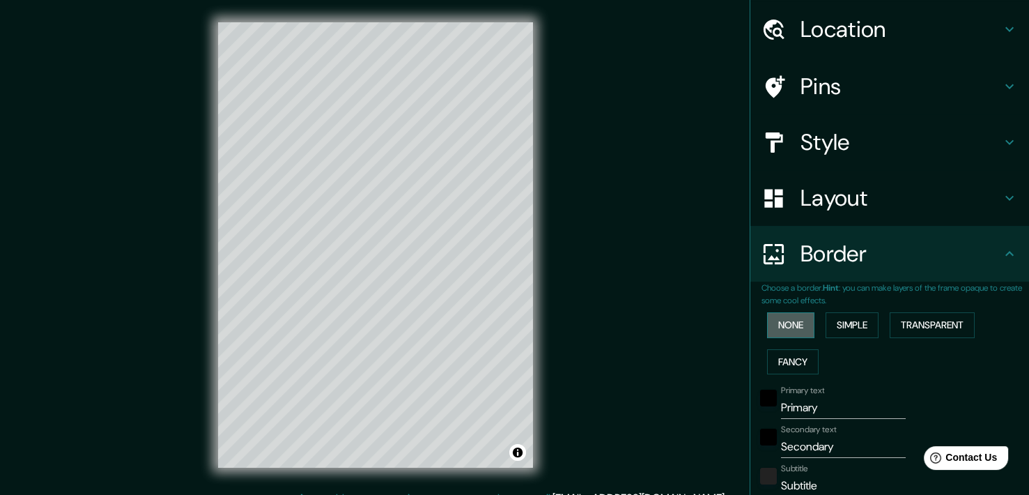
click at [782, 332] on button "None" at bounding box center [790, 325] width 47 height 26
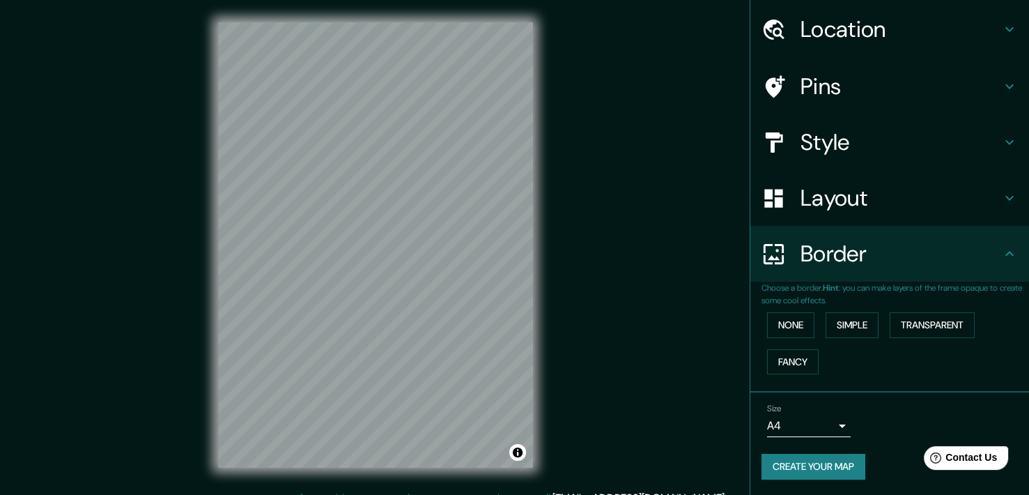
click at [847, 202] on h4 "Layout" at bounding box center [900, 198] width 201 height 28
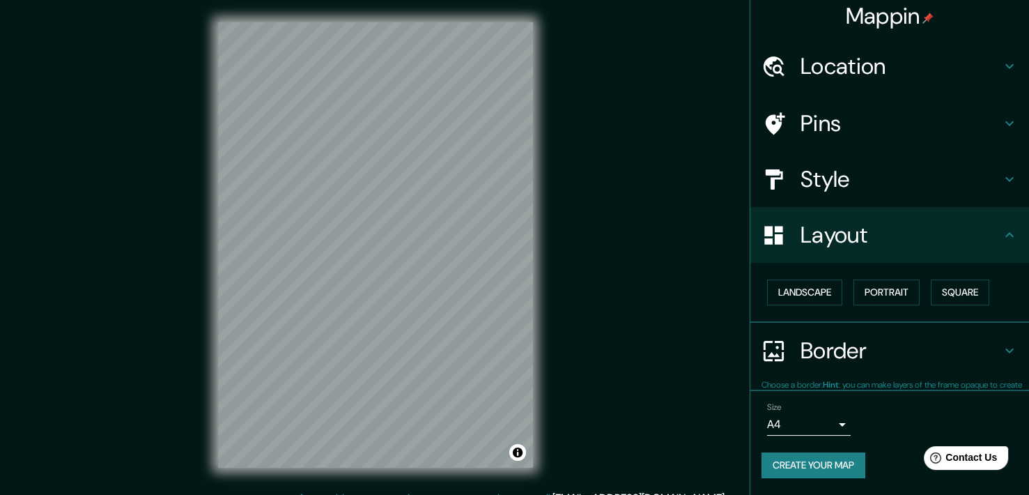
scroll to position [6, 0]
click at [947, 288] on button "Square" at bounding box center [960, 293] width 59 height 26
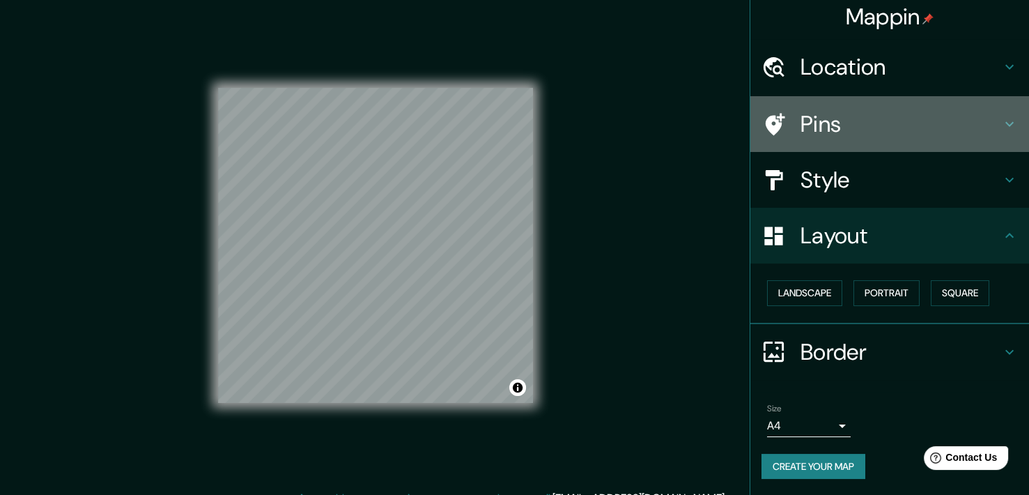
click at [842, 120] on h4 "Pins" at bounding box center [900, 124] width 201 height 28
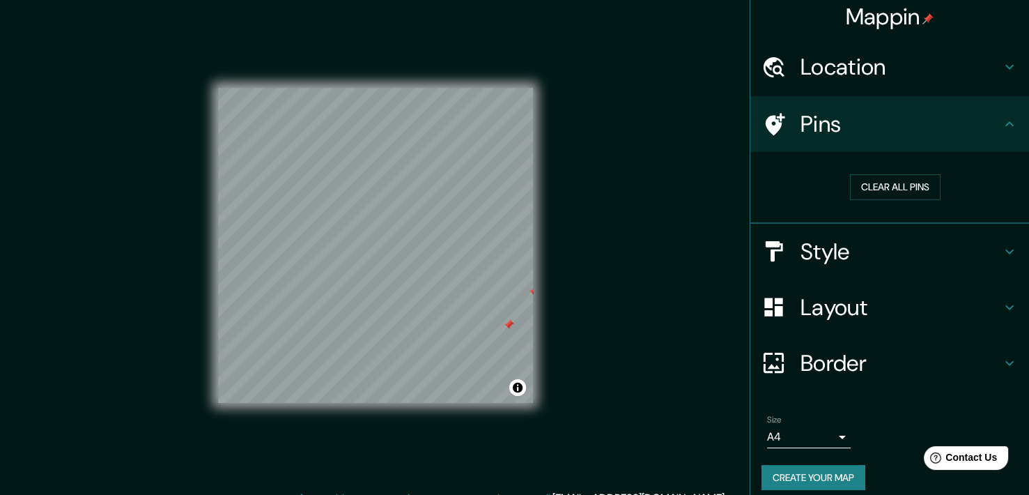
click at [532, 290] on div at bounding box center [533, 291] width 11 height 11
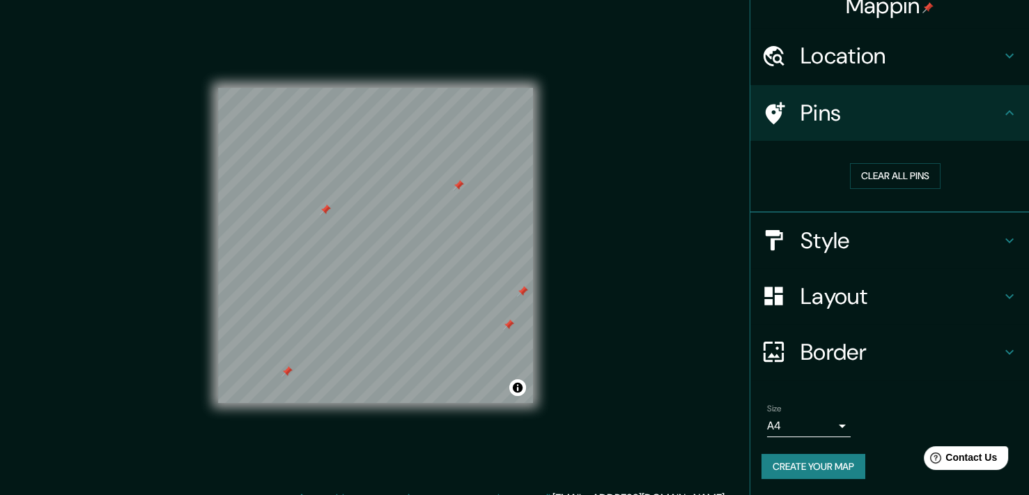
scroll to position [17, 0]
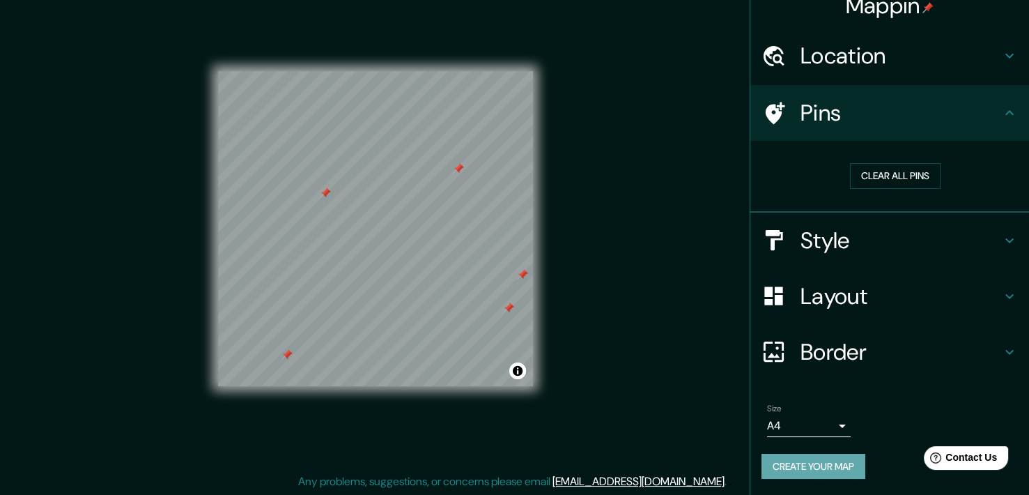
click at [848, 467] on button "Create your map" at bounding box center [813, 467] width 104 height 26
click at [819, 464] on button "Create your map" at bounding box center [813, 467] width 104 height 26
click at [1002, 125] on div "Pins" at bounding box center [889, 113] width 279 height 56
click at [842, 389] on ul "Location La Bolsa 77, Santiago, Región Metropolitana de Santiago 8320000, Chile…" at bounding box center [889, 261] width 279 height 467
click at [850, 352] on h4 "Border" at bounding box center [900, 352] width 201 height 28
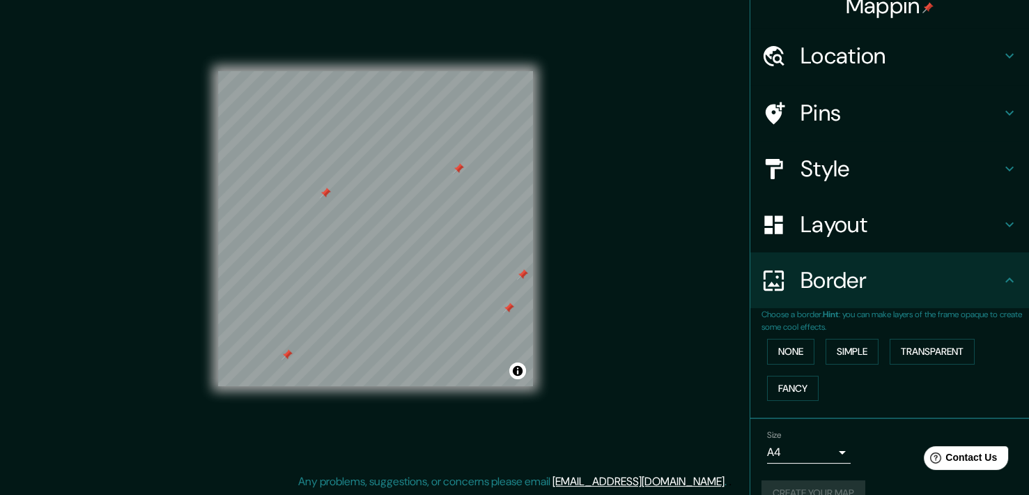
click at [791, 450] on body "Mappin Location La Bolsa 77, Santiago, Región Metropolitana de Santiago 8320000…" at bounding box center [514, 230] width 1029 height 495
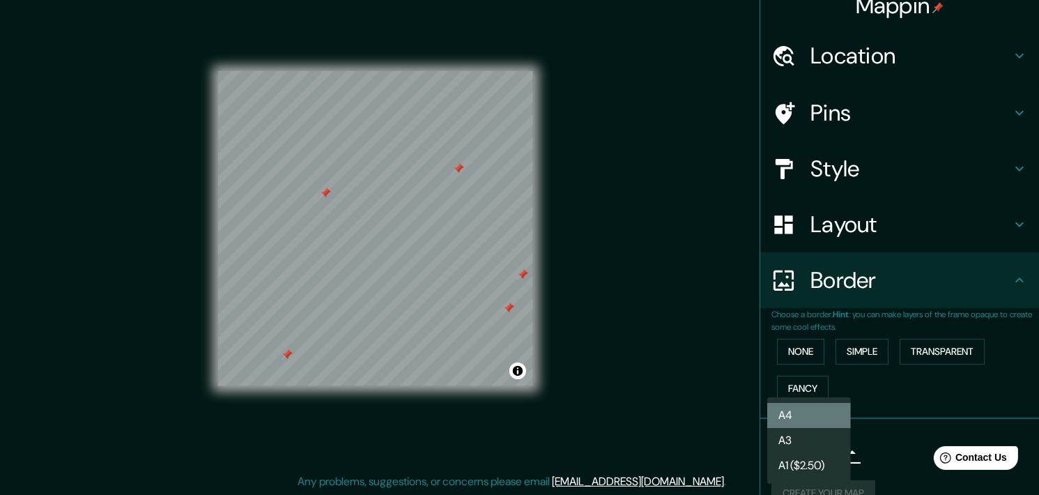
click at [802, 403] on li "A4" at bounding box center [809, 415] width 84 height 25
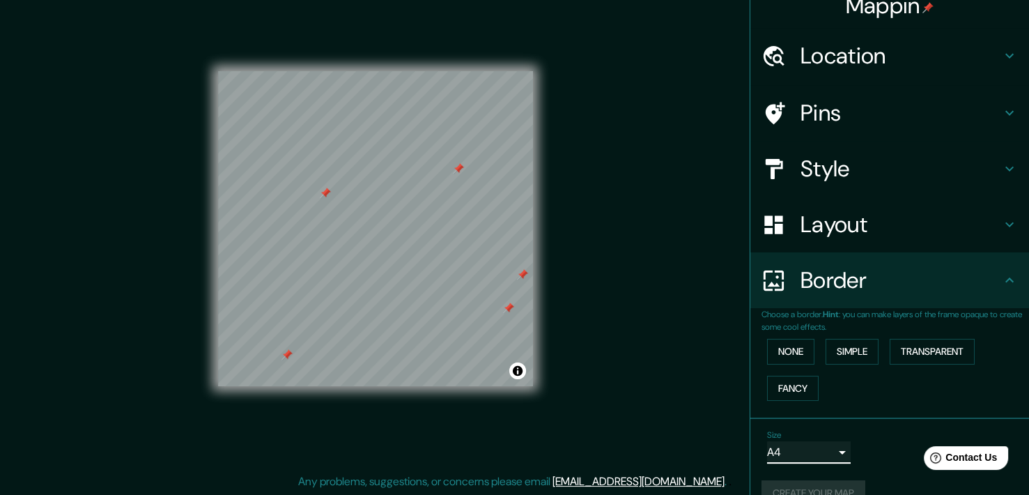
scroll to position [43, 0]
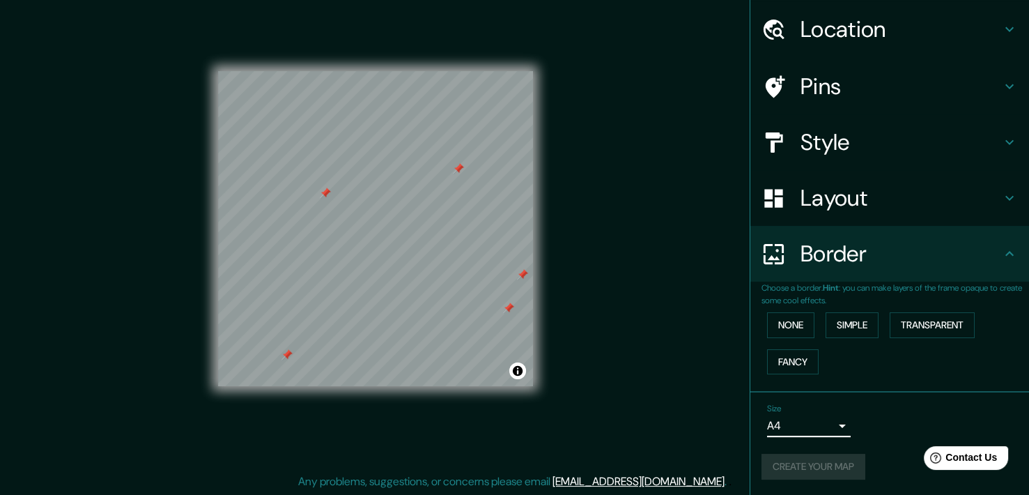
click at [822, 464] on div "Create your map" at bounding box center [889, 467] width 256 height 26
click at [750, 405] on li "Size A4 single Create your map" at bounding box center [889, 444] width 279 height 104
click at [796, 470] on div "Create your map" at bounding box center [889, 467] width 256 height 26
click at [796, 471] on button "Create your map" at bounding box center [813, 467] width 104 height 26
click at [803, 467] on div "Create your map" at bounding box center [889, 467] width 256 height 26
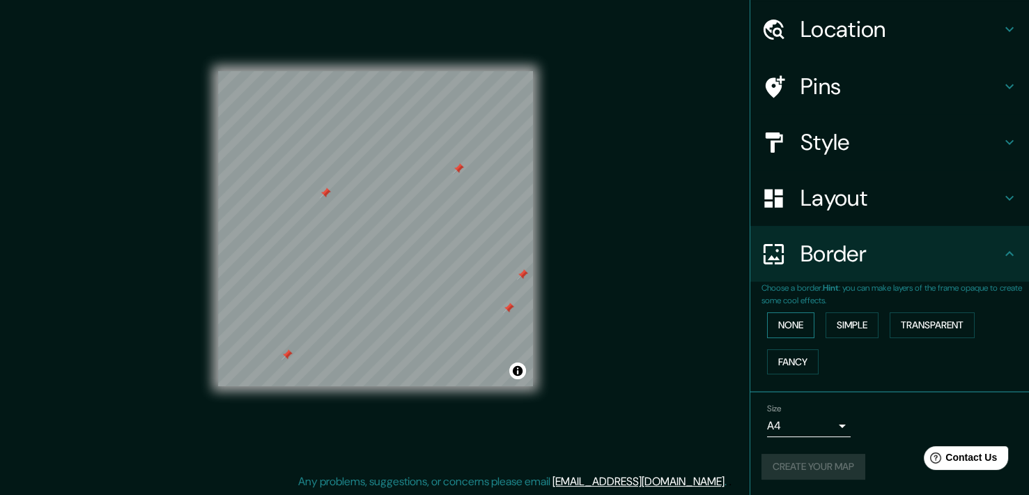
click at [767, 324] on button "None" at bounding box center [790, 325] width 47 height 26
click at [817, 332] on div "None Simple Transparent Fancy" at bounding box center [895, 343] width 268 height 73
click at [826, 330] on button "Simple" at bounding box center [852, 325] width 53 height 26
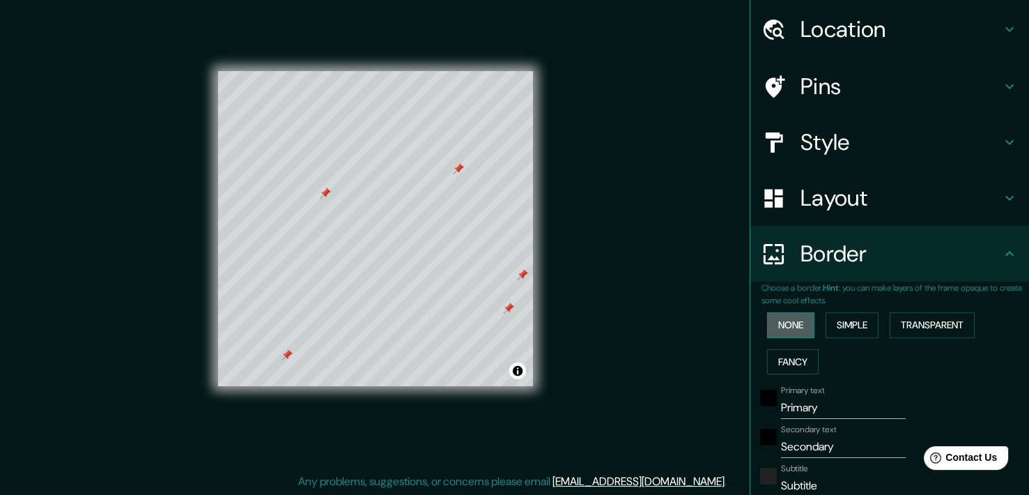
click at [788, 327] on button "None" at bounding box center [790, 325] width 47 height 26
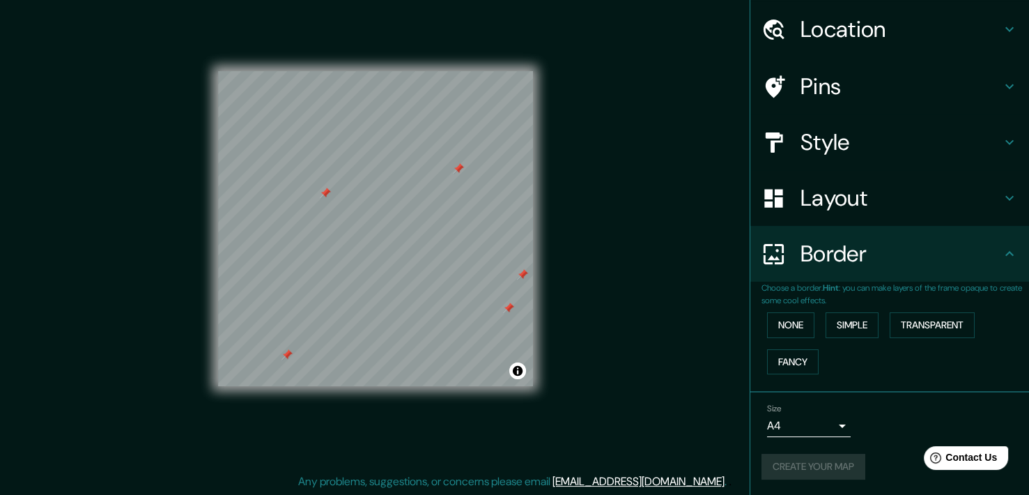
click at [782, 454] on div "Create your map" at bounding box center [889, 467] width 256 height 26
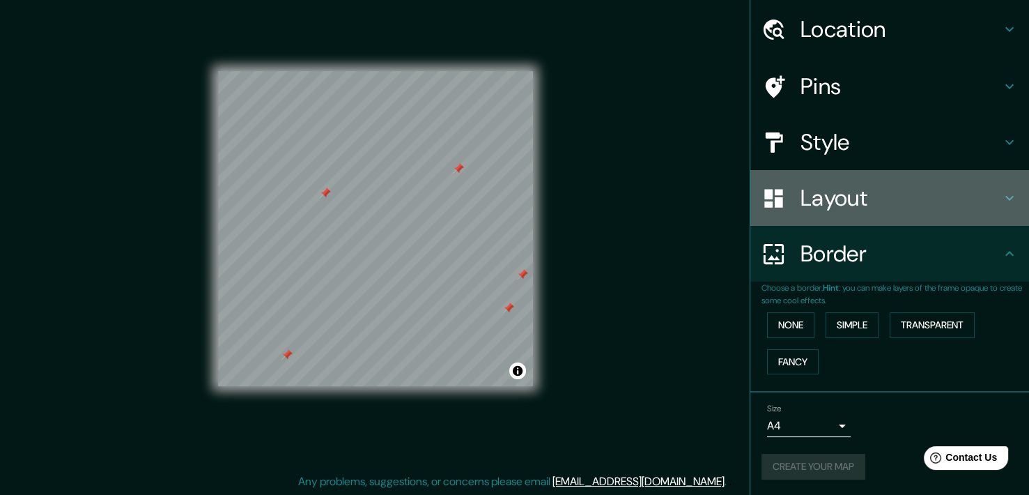
click at [865, 188] on h4 "Layout" at bounding box center [900, 198] width 201 height 28
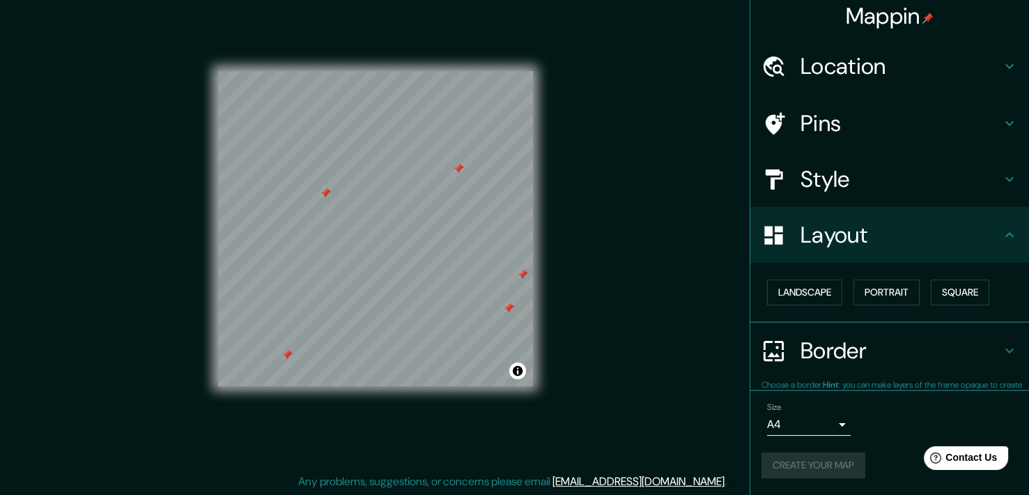
scroll to position [6, 0]
click at [835, 467] on div "Create your map" at bounding box center [889, 467] width 256 height 26
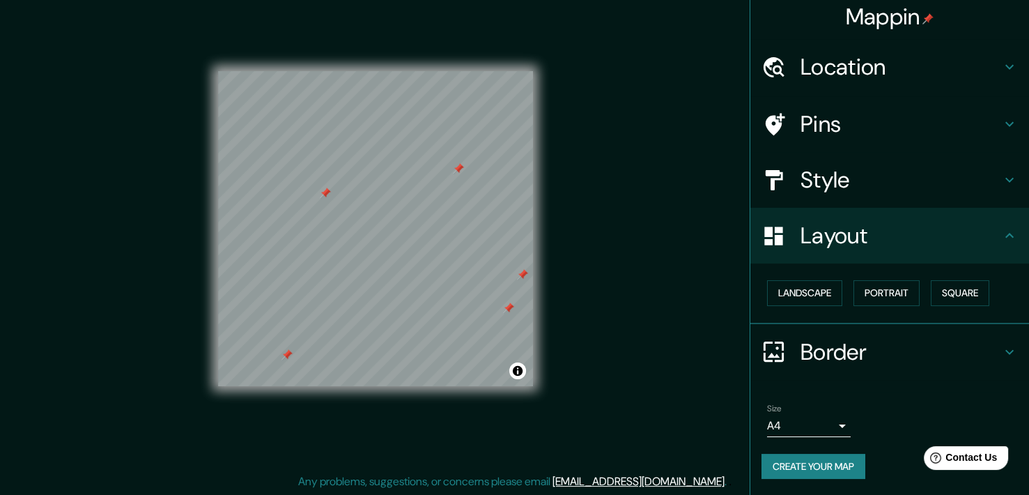
click at [819, 424] on body "Mappin Location La Bolsa 77, Santiago, Región Metropolitana de Santiago 8320000…" at bounding box center [514, 230] width 1029 height 495
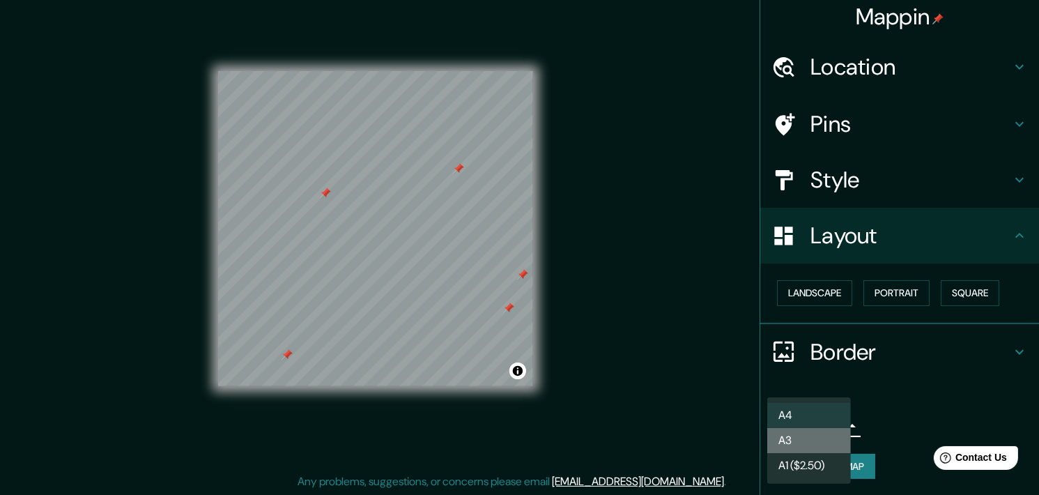
click at [819, 438] on li "A3" at bounding box center [809, 440] width 84 height 25
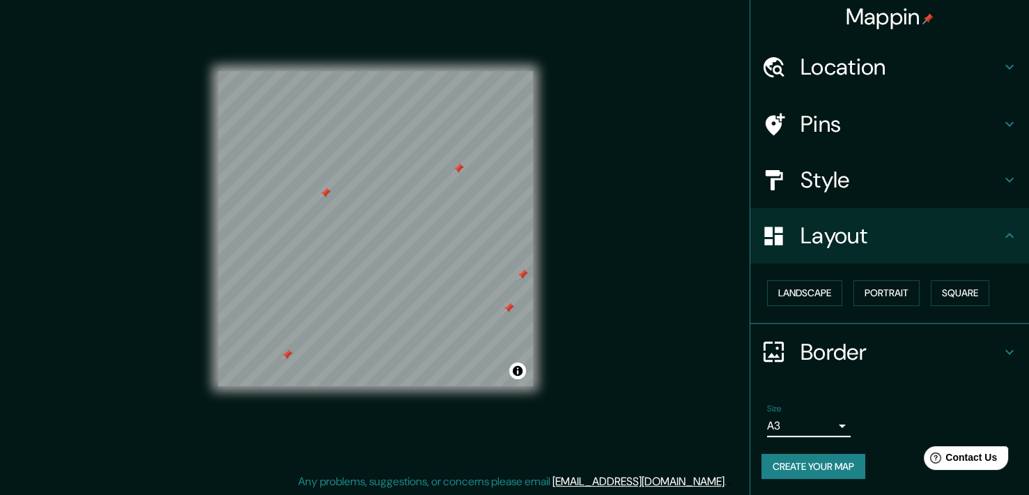
click at [822, 460] on button "Create your map" at bounding box center [813, 467] width 104 height 26
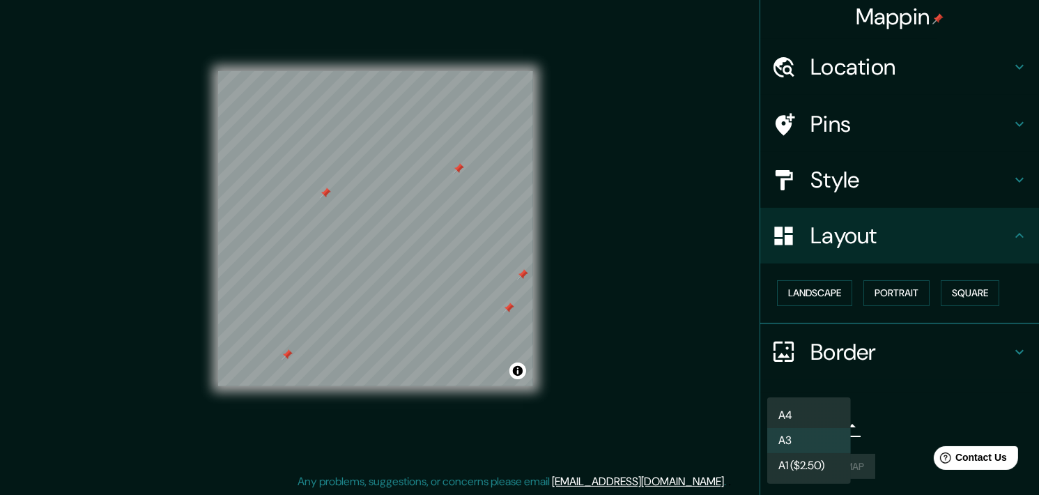
click at [809, 431] on body "Mappin Location La Bolsa 77, Santiago, Región Metropolitana de Santiago 8320000…" at bounding box center [519, 230] width 1039 height 495
click at [809, 413] on li "A4" at bounding box center [809, 415] width 84 height 25
type input "single"
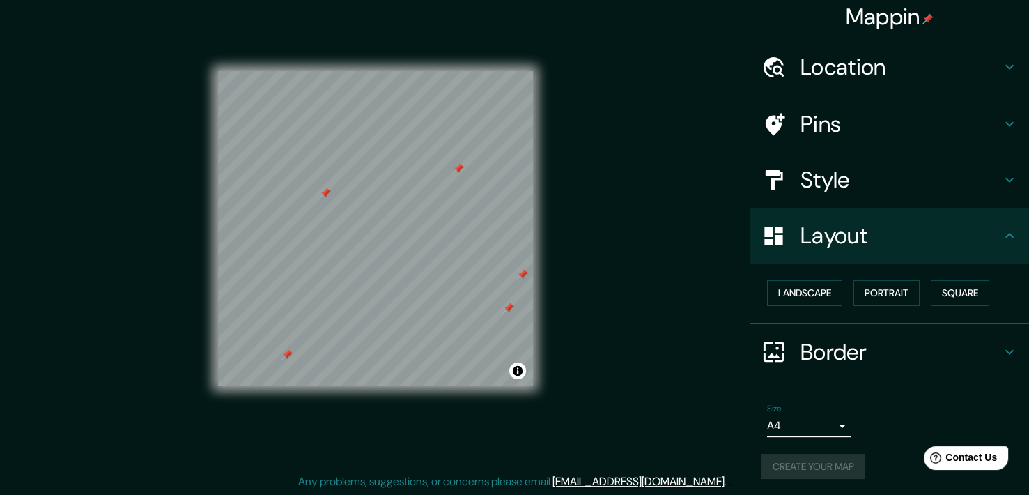
click at [804, 463] on div "Create your map" at bounding box center [889, 467] width 256 height 26
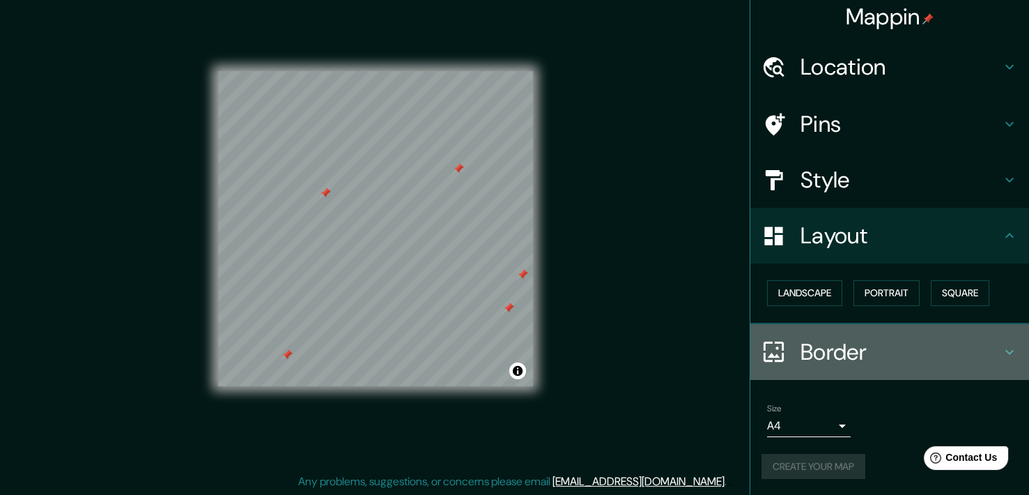
click at [851, 327] on div "Border" at bounding box center [889, 352] width 279 height 56
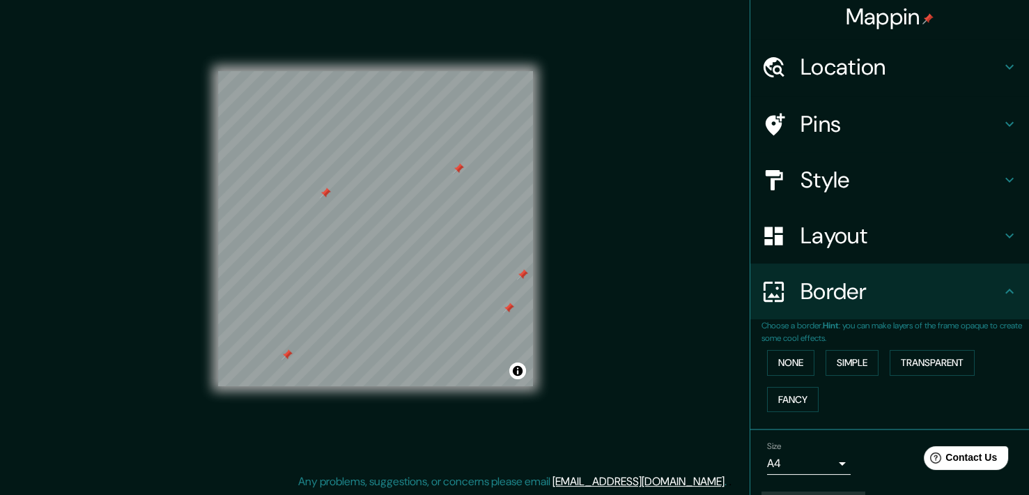
click at [851, 328] on p "Choose a border. Hint : you can make layers of the frame opaque to create some …" at bounding box center [895, 331] width 268 height 25
click at [522, 369] on button "Toggle attribution" at bounding box center [517, 370] width 17 height 17
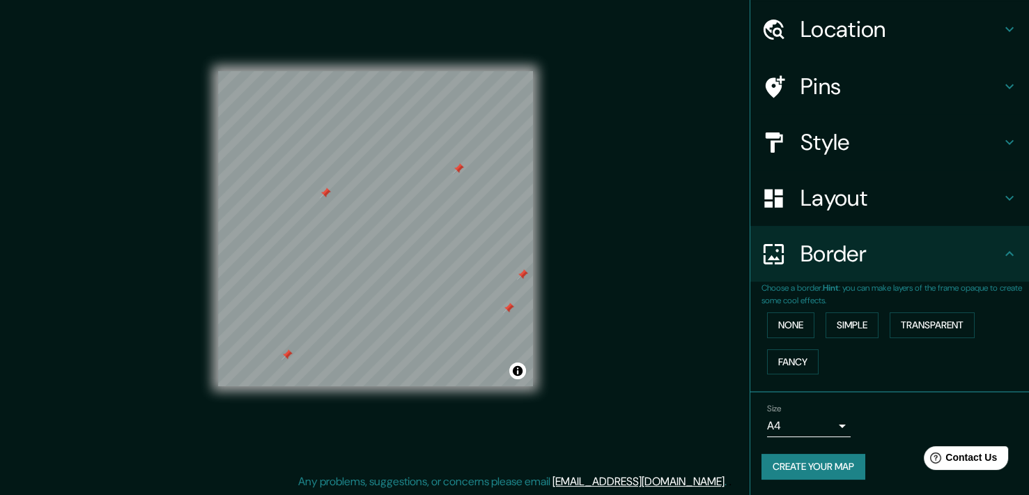
click at [809, 460] on button "Create your map" at bounding box center [813, 467] width 104 height 26
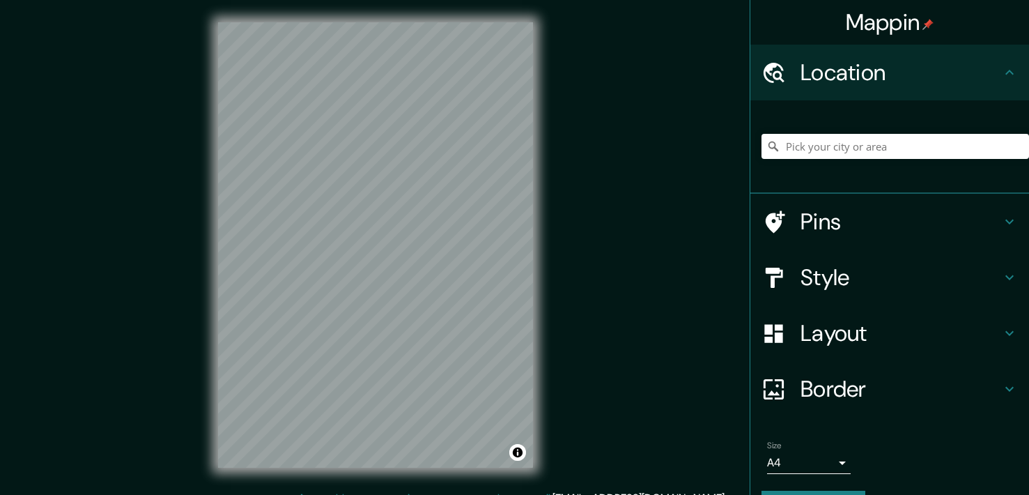
scroll to position [17, 0]
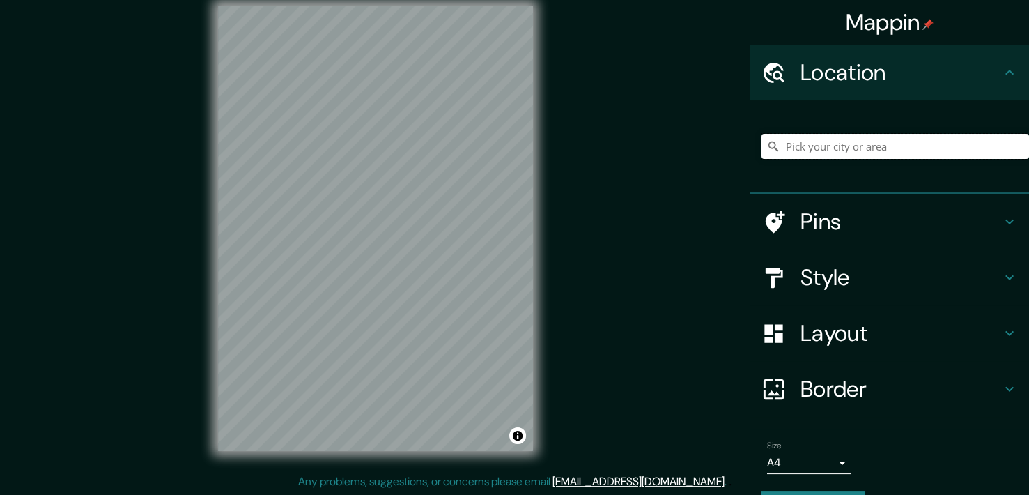
click at [851, 143] on input "Pick your city or area" at bounding box center [895, 146] width 268 height 25
paste input "La Bolsa 77, Santiago, Región Metropolitana"
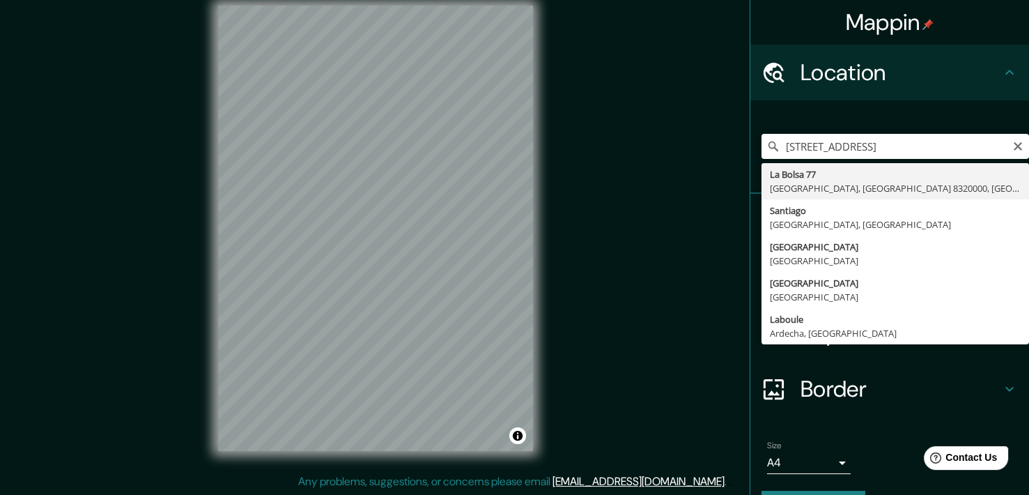
type input "La Bolsa 77, Santiago, Región Metropolitana de Santiago 8320000, Chile"
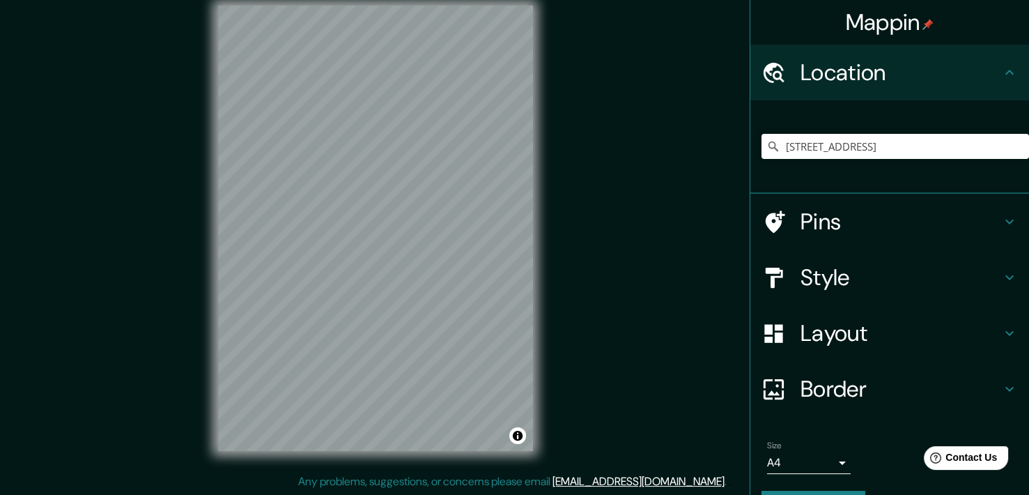
click at [840, 274] on h4 "Style" at bounding box center [900, 277] width 201 height 28
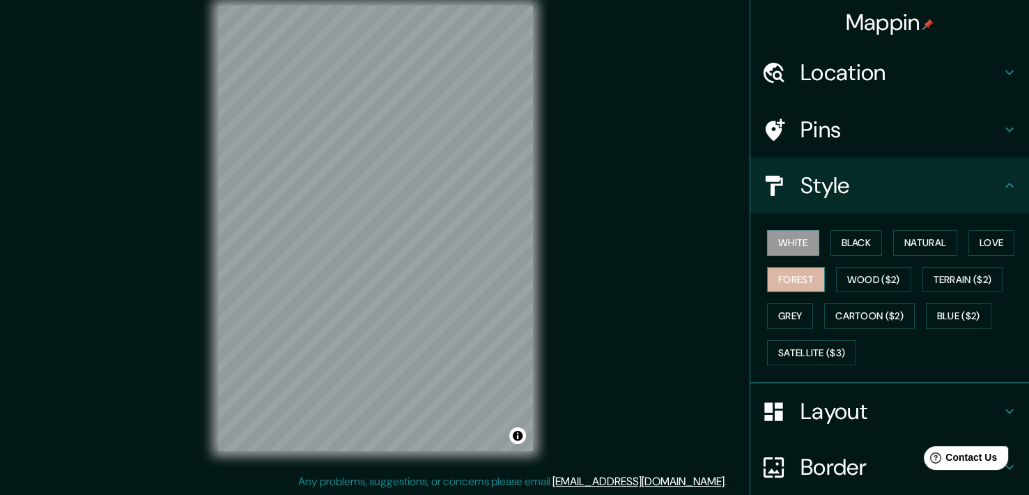
click at [796, 284] on button "Forest" at bounding box center [796, 280] width 58 height 26
click at [819, 129] on h4 "Pins" at bounding box center [900, 130] width 201 height 28
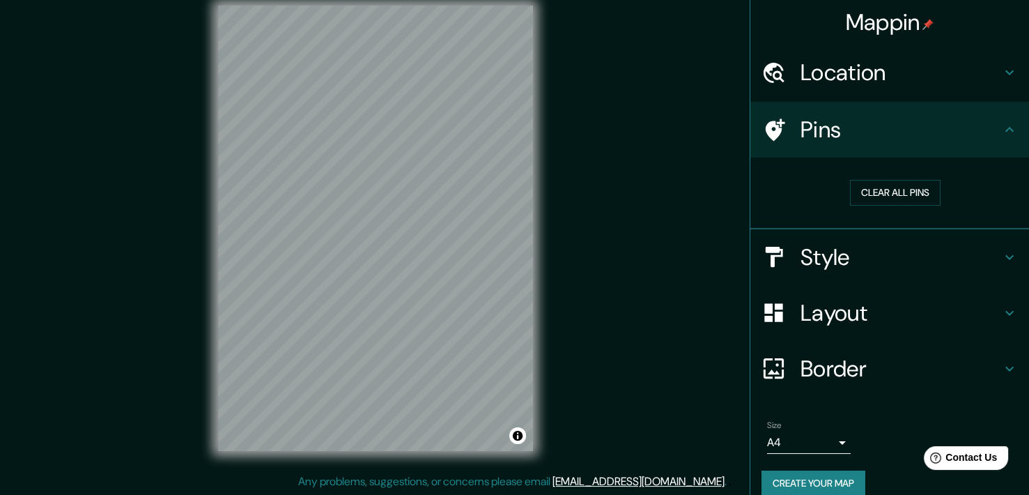
click at [821, 355] on h4 "Border" at bounding box center [900, 369] width 201 height 28
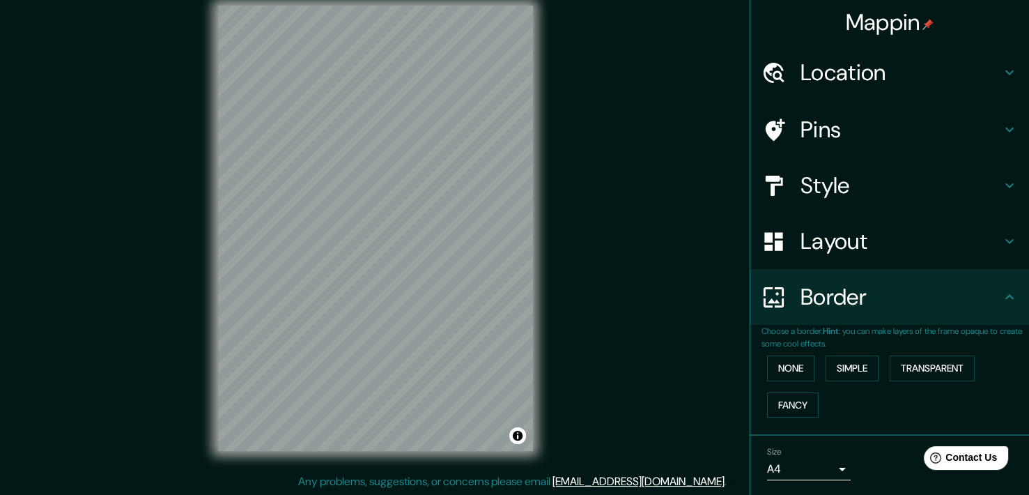
click at [816, 258] on div "Layout" at bounding box center [889, 241] width 279 height 56
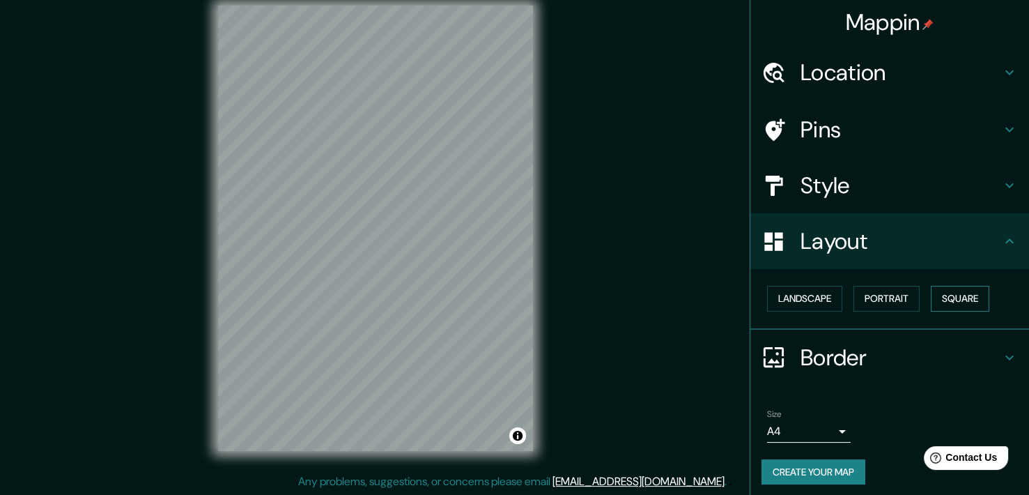
click at [931, 297] on button "Square" at bounding box center [960, 299] width 59 height 26
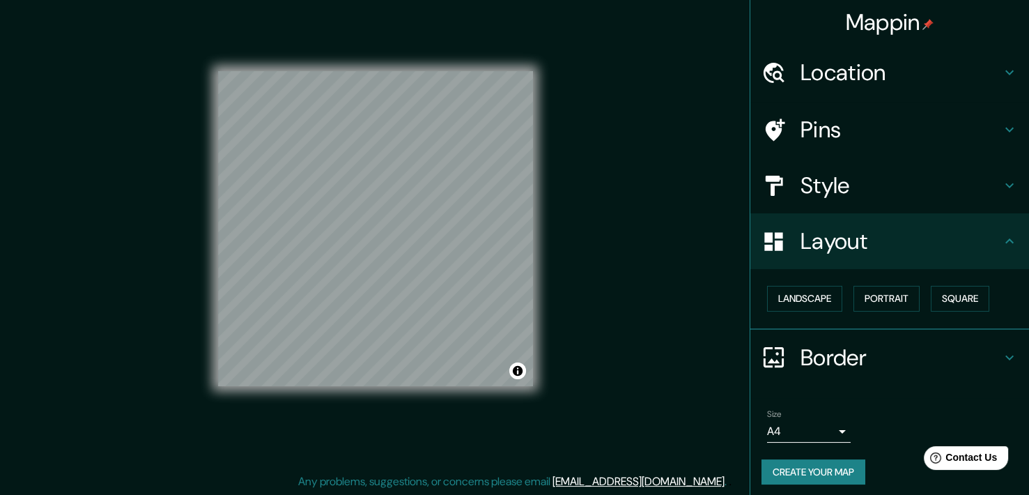
click at [814, 130] on h4 "Pins" at bounding box center [900, 130] width 201 height 28
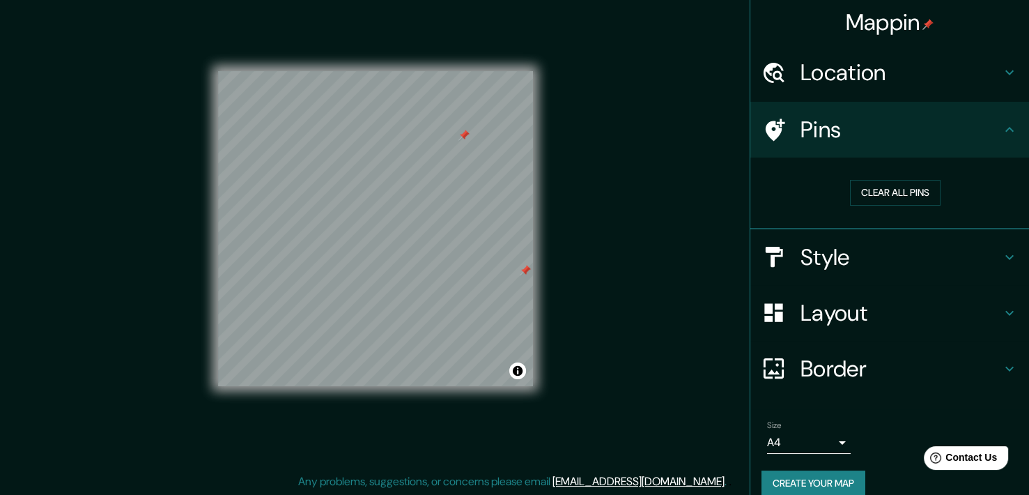
click at [526, 272] on div at bounding box center [525, 270] width 11 height 11
click at [798, 486] on button "Create your map" at bounding box center [813, 483] width 104 height 26
